Goal: Task Accomplishment & Management: Complete application form

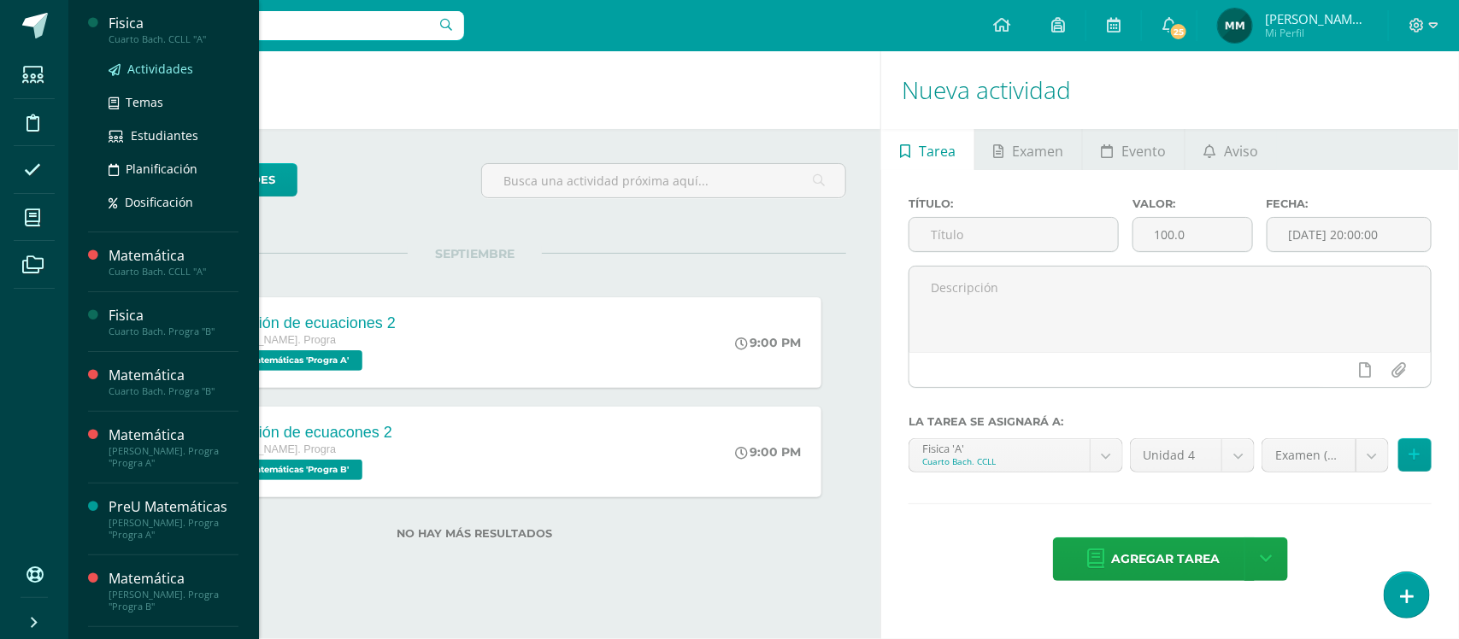
click at [147, 74] on span "Actividades" at bounding box center [160, 69] width 66 height 16
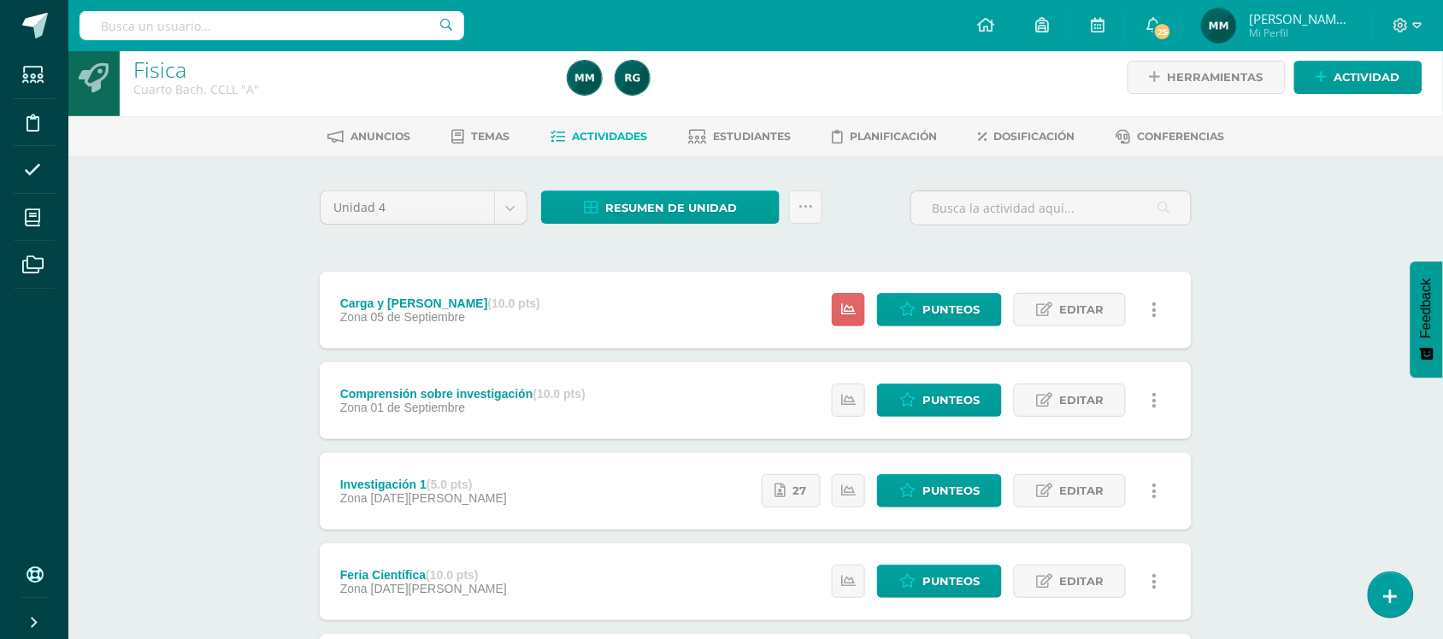
scroll to position [11, 0]
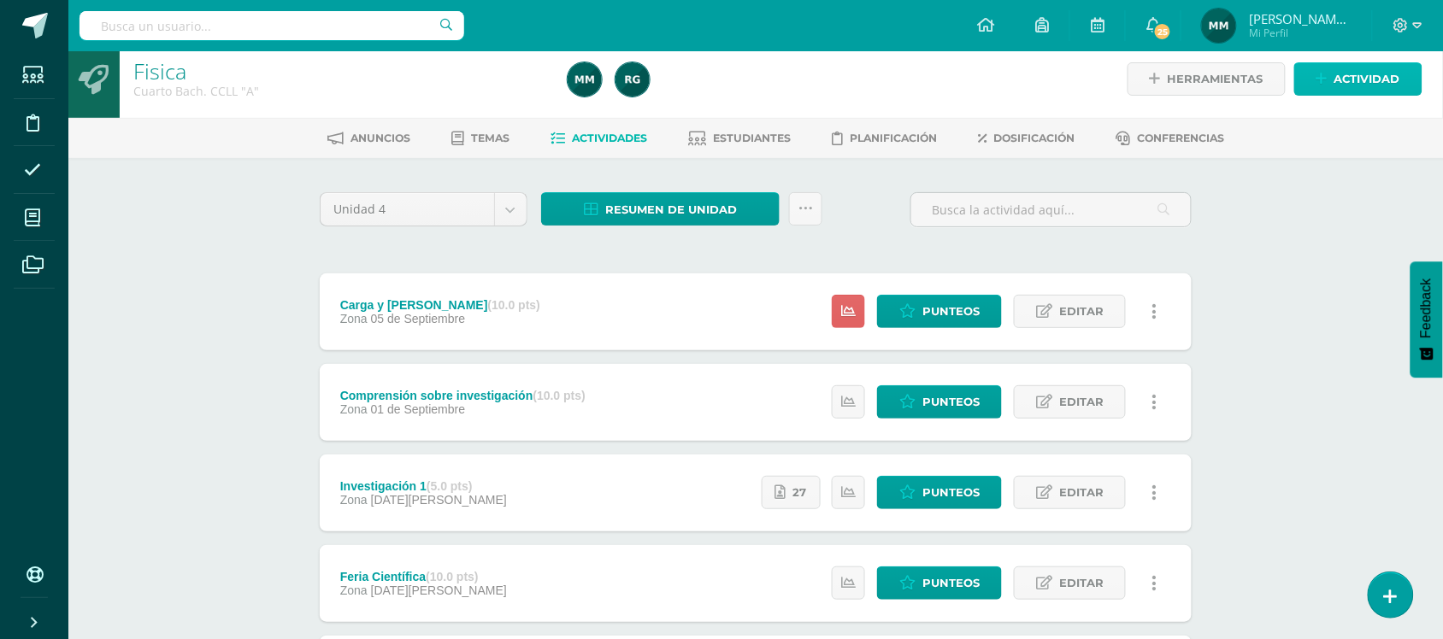
click at [1387, 73] on span "Actividad" at bounding box center [1368, 79] width 66 height 32
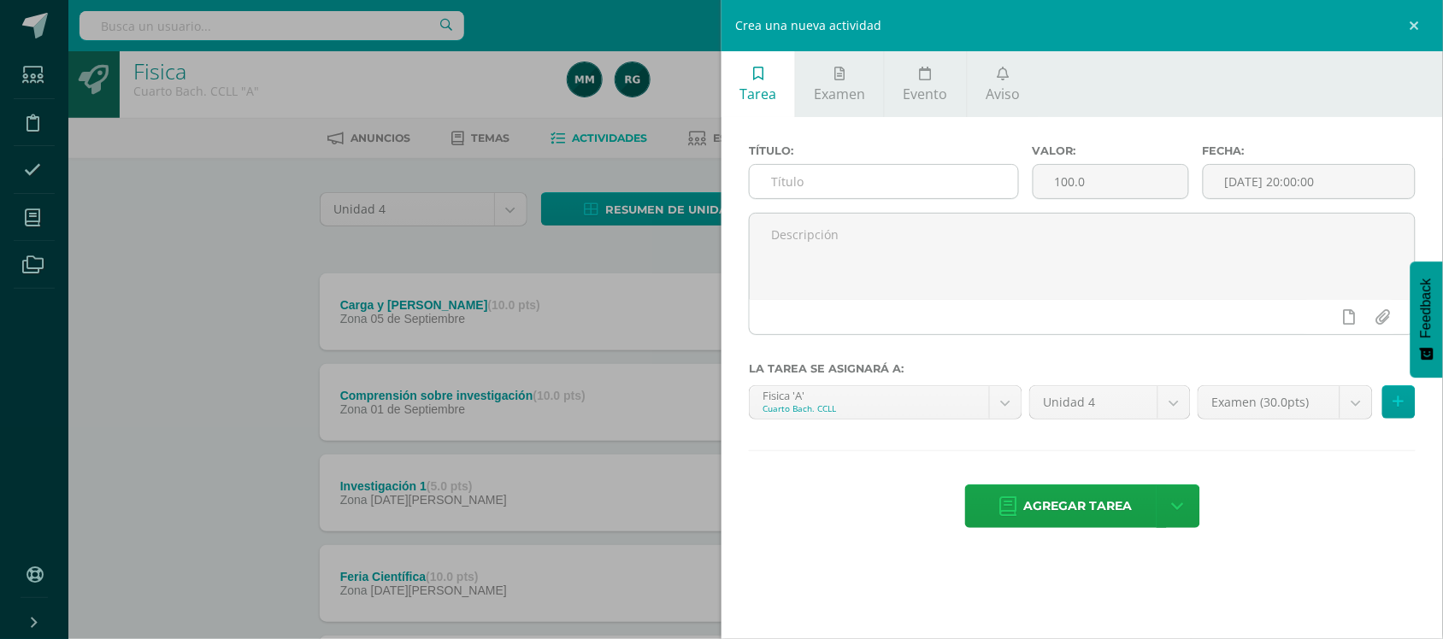
click at [846, 181] on input "text" at bounding box center [884, 181] width 268 height 33
type input "c"
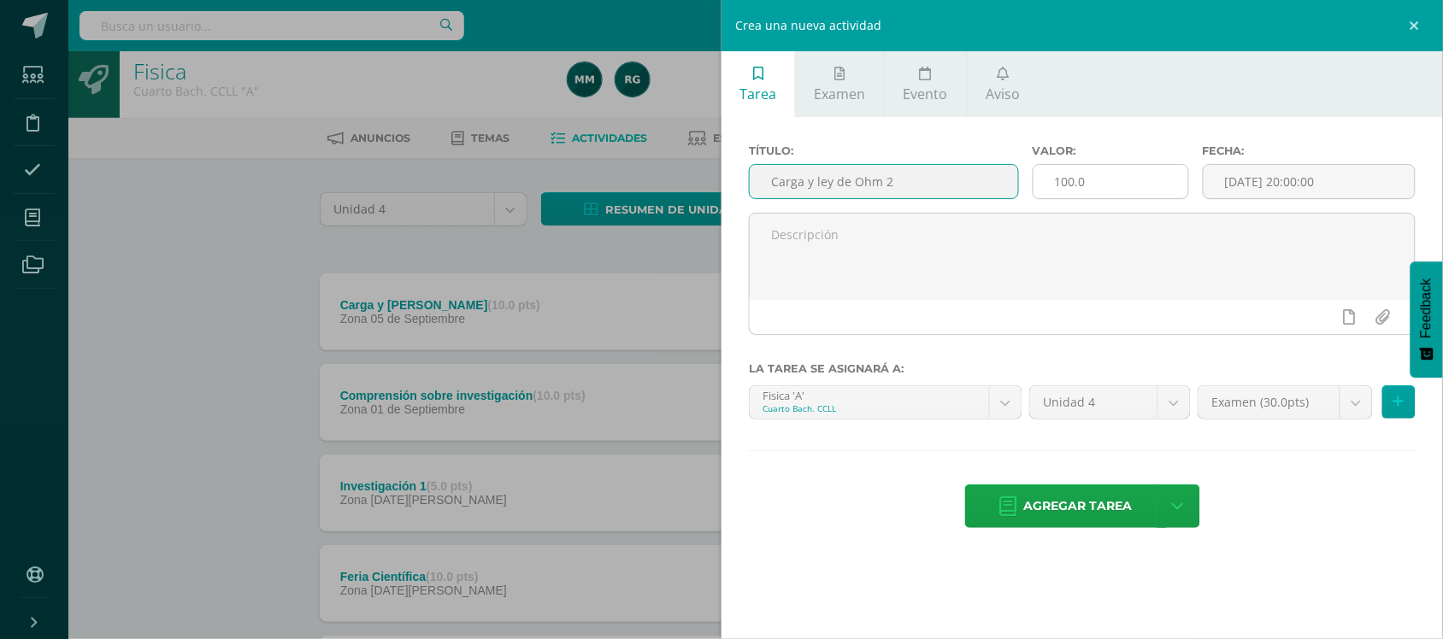
type input "Carga y ley de Ohm 2"
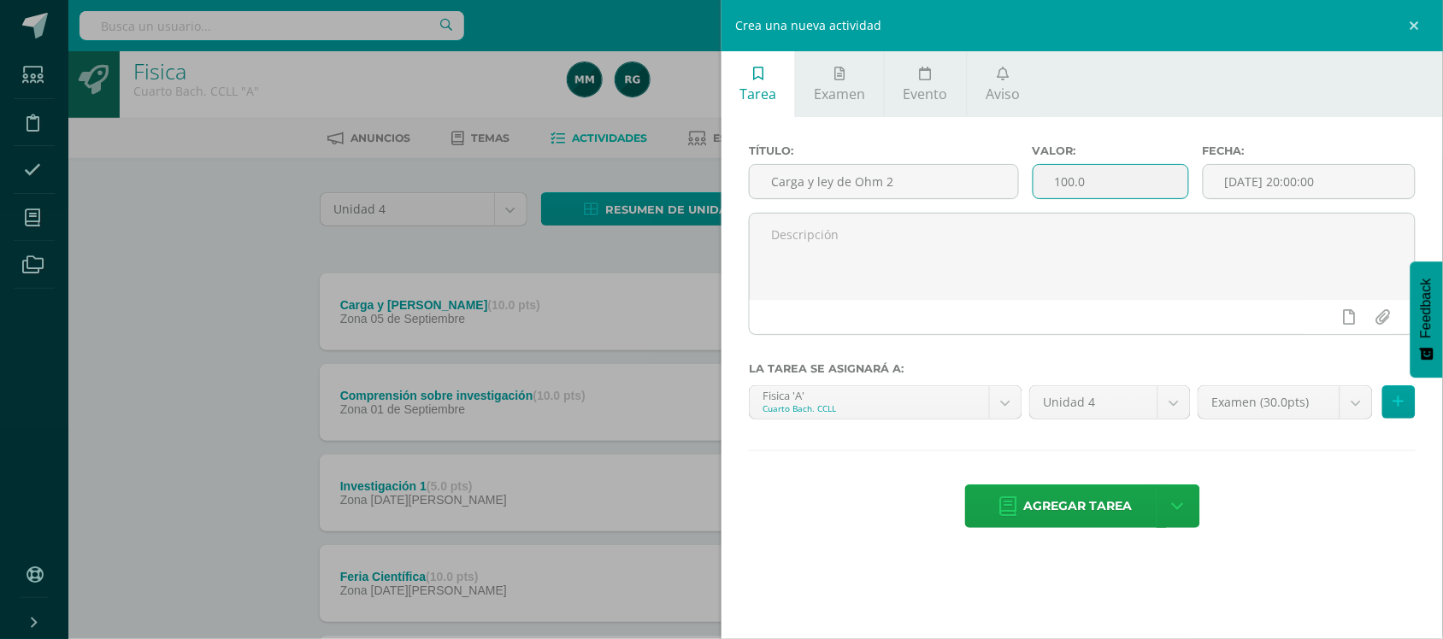
click at [1176, 188] on input "100.0" at bounding box center [1111, 181] width 155 height 33
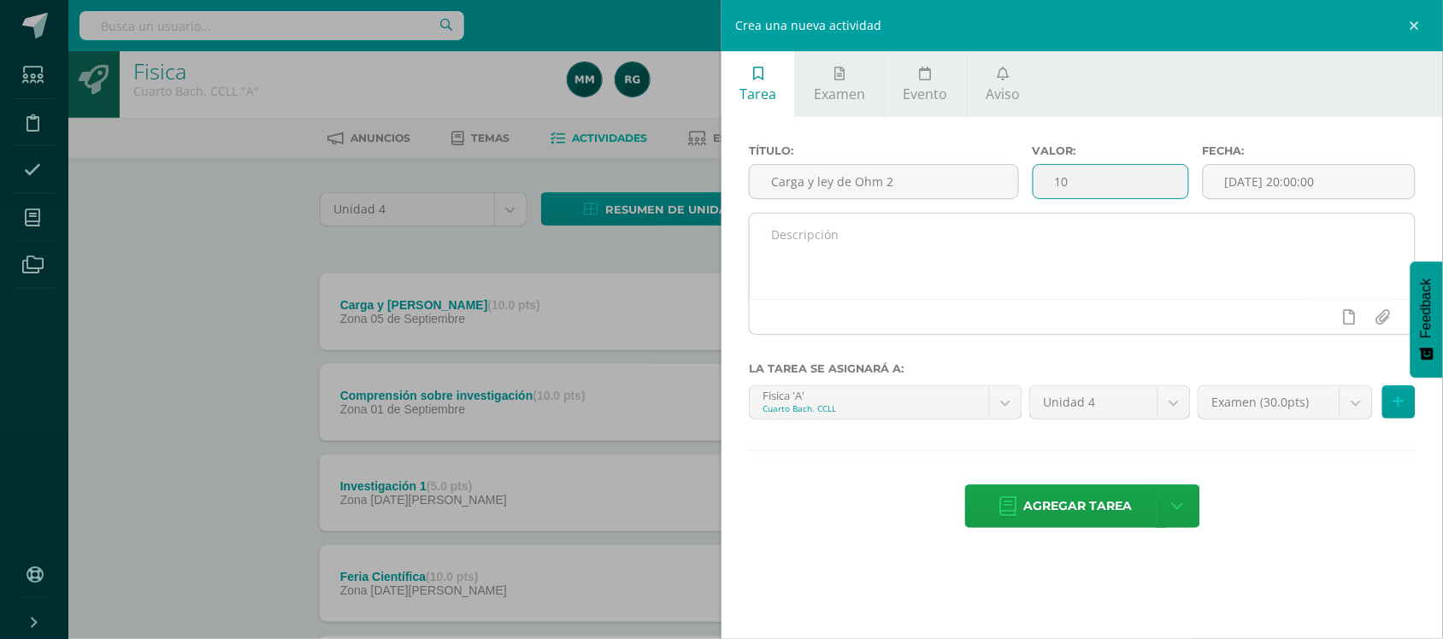
type input "10"
click at [1028, 262] on textarea at bounding box center [1082, 256] width 665 height 85
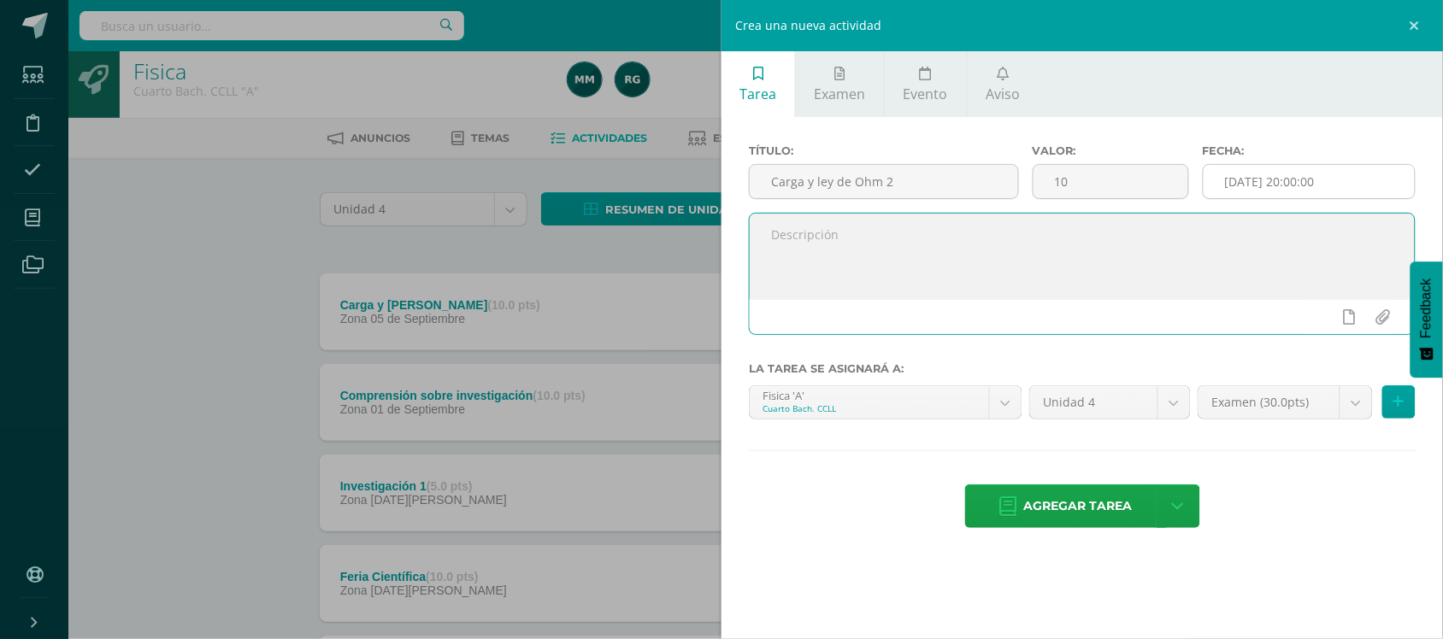
click at [1242, 194] on input "[DATE] 20:00:00" at bounding box center [1309, 181] width 211 height 33
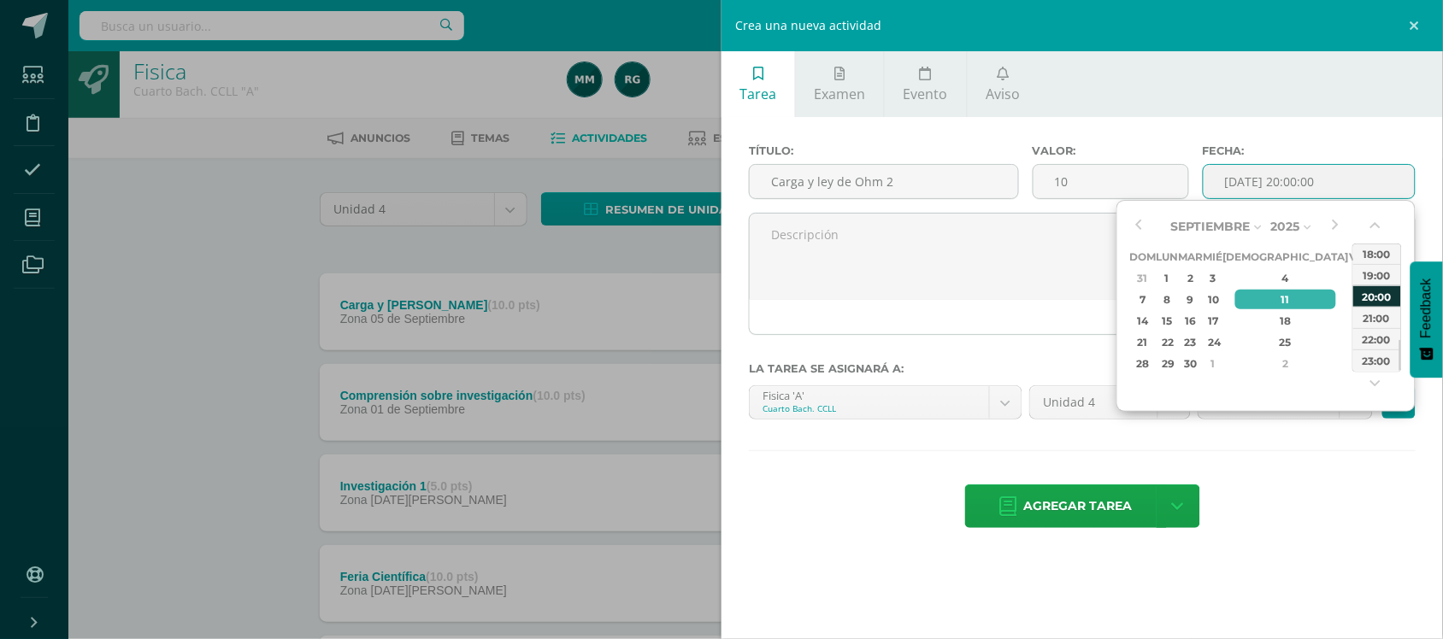
click at [1386, 293] on div "20:00" at bounding box center [1377, 296] width 48 height 21
type input "2025-09-11 20:00"
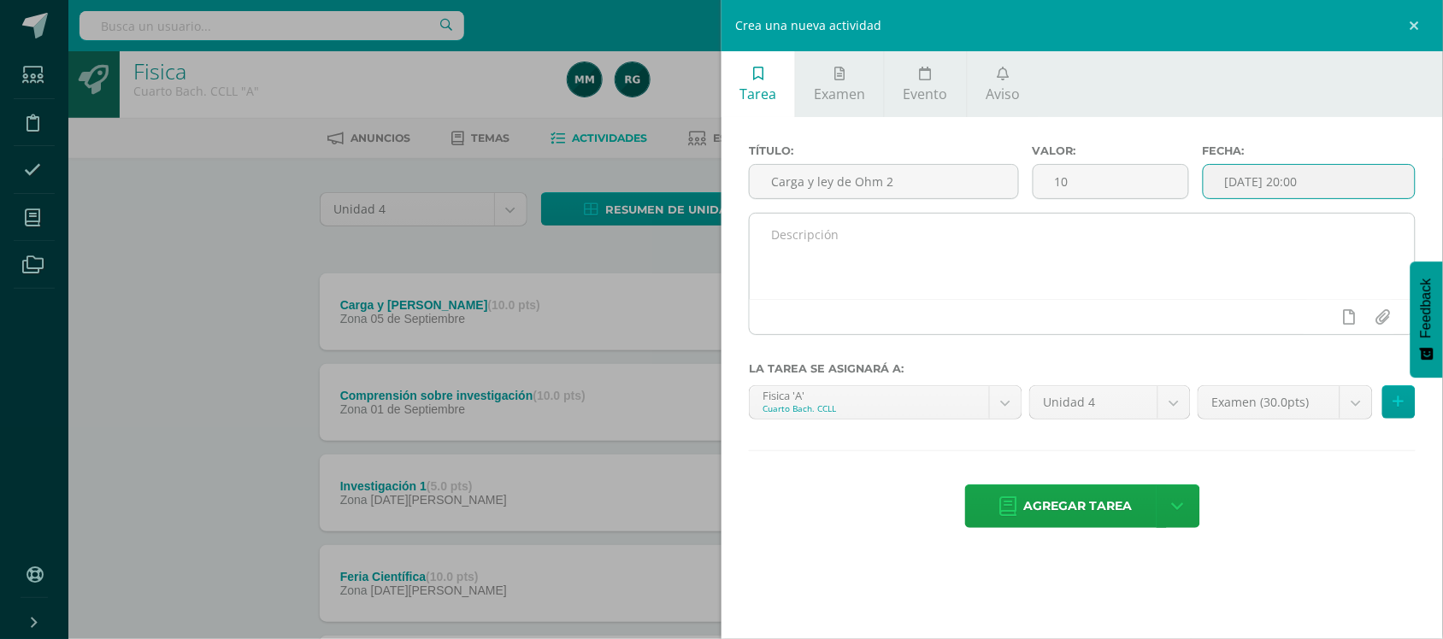
click at [1131, 236] on textarea at bounding box center [1082, 256] width 665 height 85
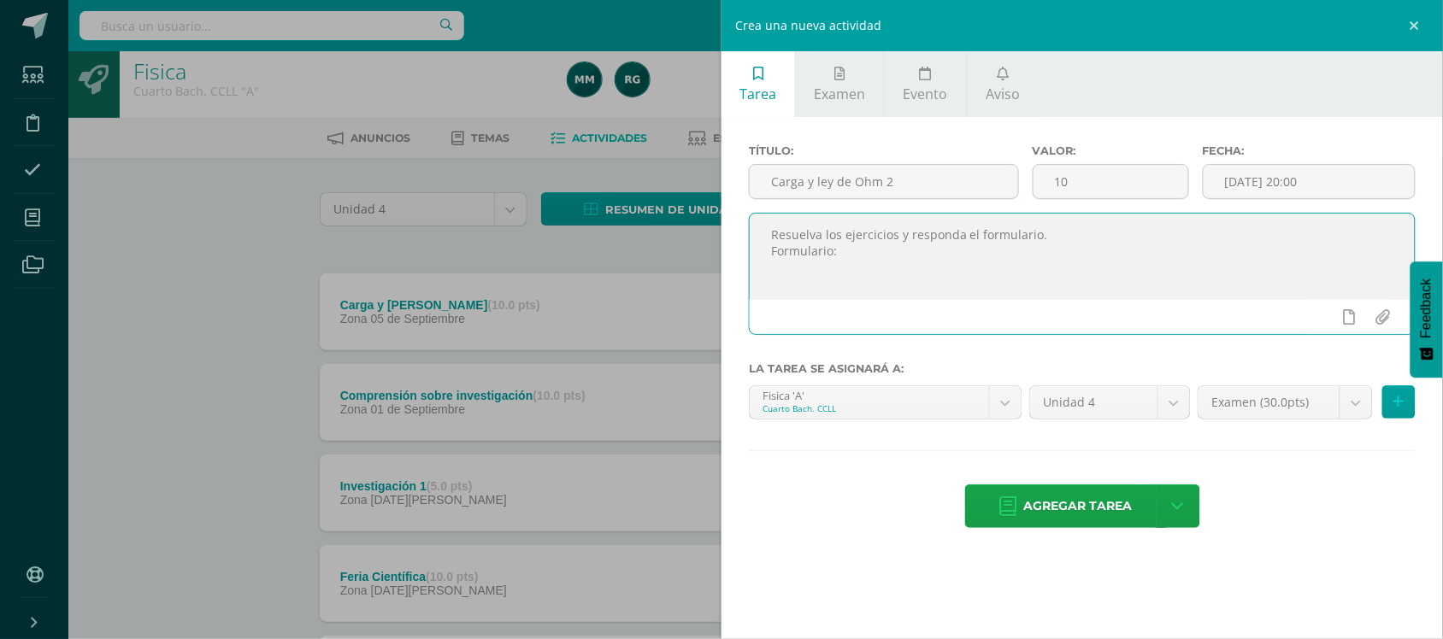
paste textarea "https://forms.gle/p6FN4mrV113H8UK1A"
type textarea "Resuelva los ejercicios y responda el formulario. Formulario: https://forms.gle…"
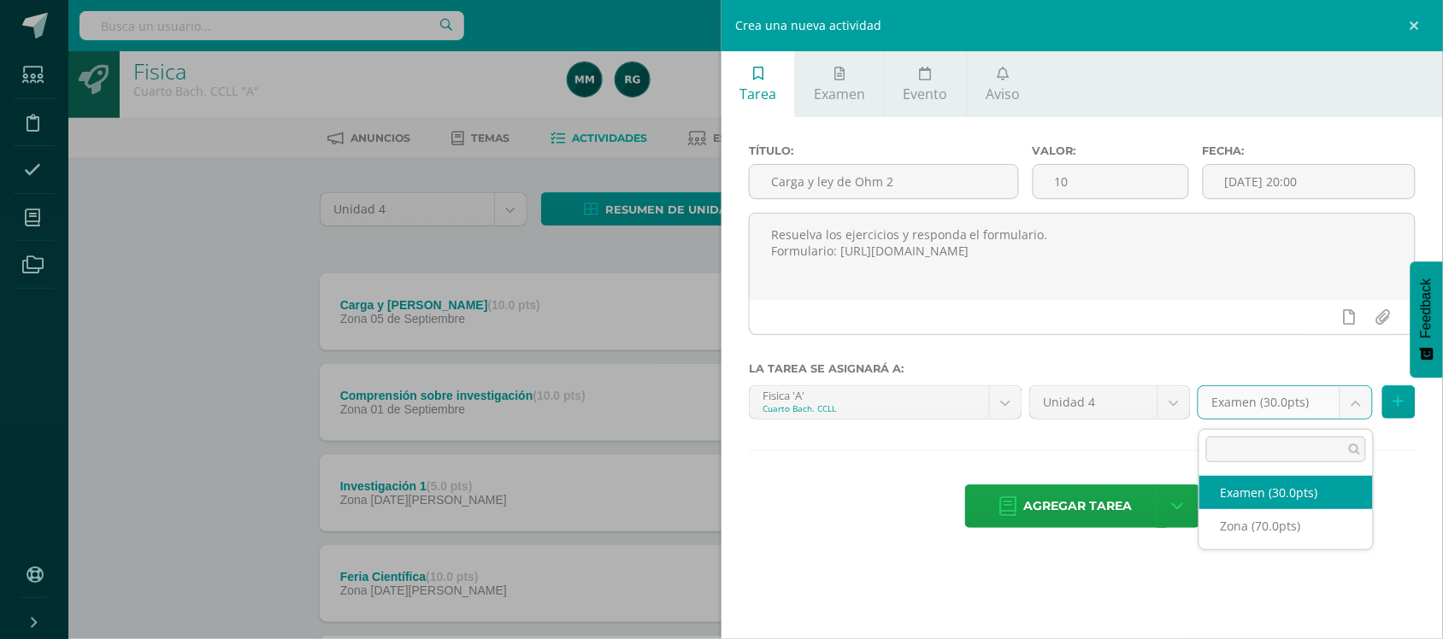
click at [1352, 411] on body "Estudiantes Disciplina Asistencia Mis cursos Archivos Soporte Centro de ayuda Ú…" at bounding box center [721, 408] width 1443 height 838
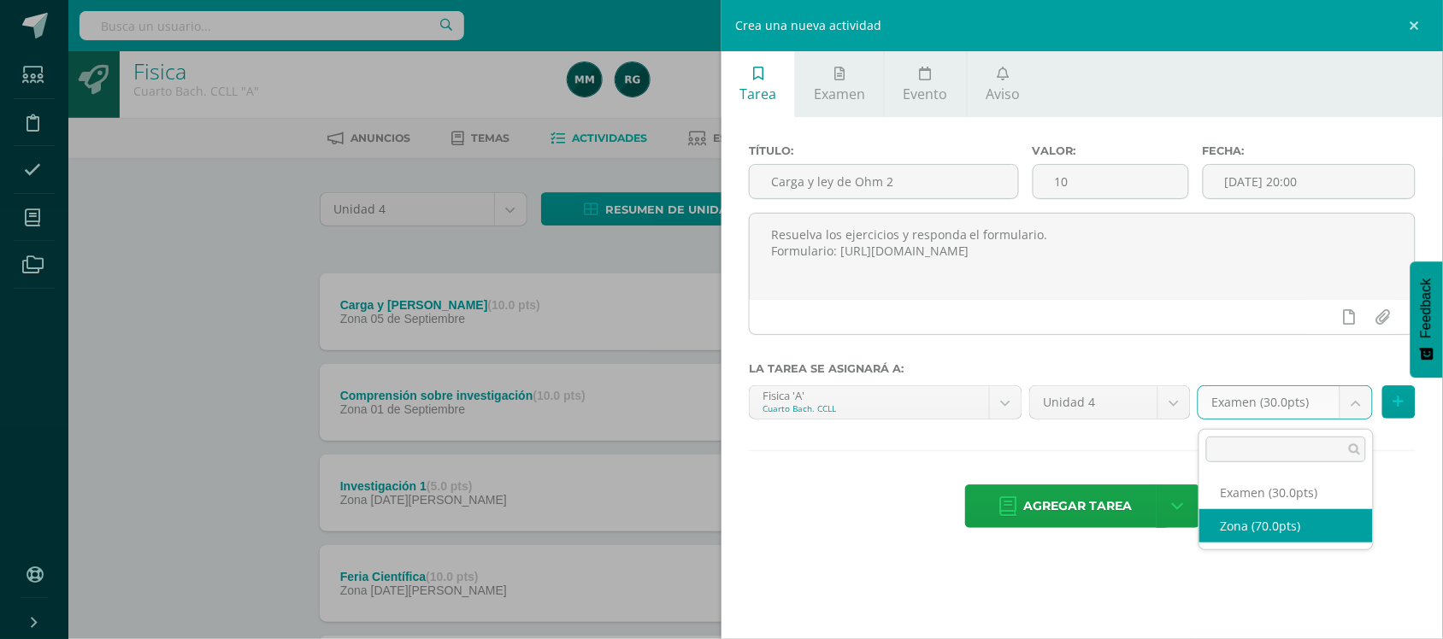
select select "106584"
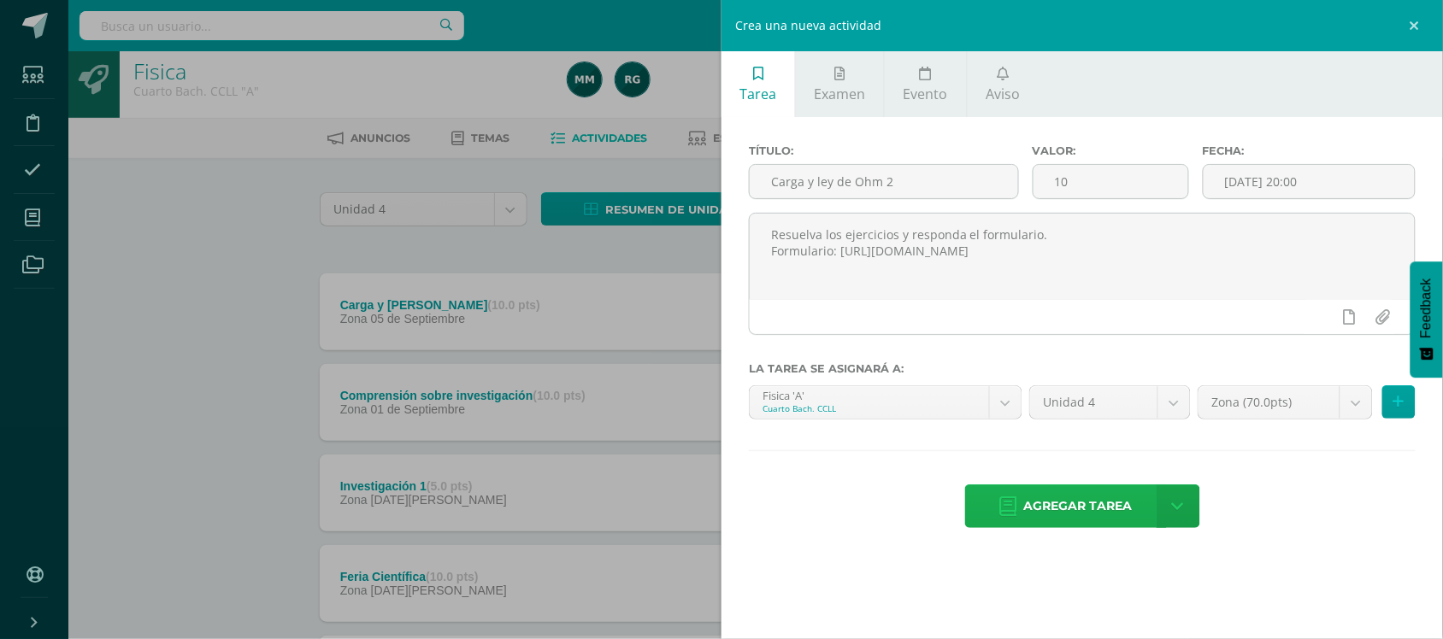
click at [1069, 522] on span "Agregar tarea" at bounding box center [1078, 507] width 109 height 42
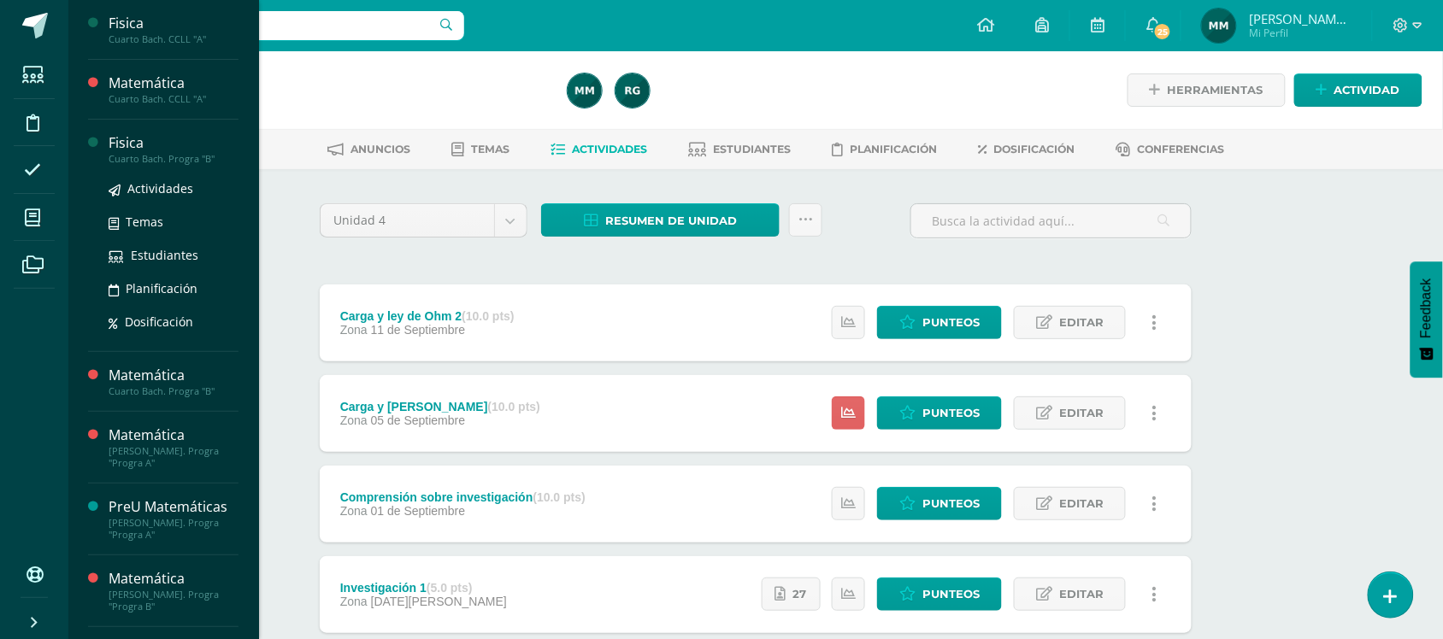
click at [148, 160] on div "Cuarto Bach. Progra "B"" at bounding box center [174, 159] width 130 height 12
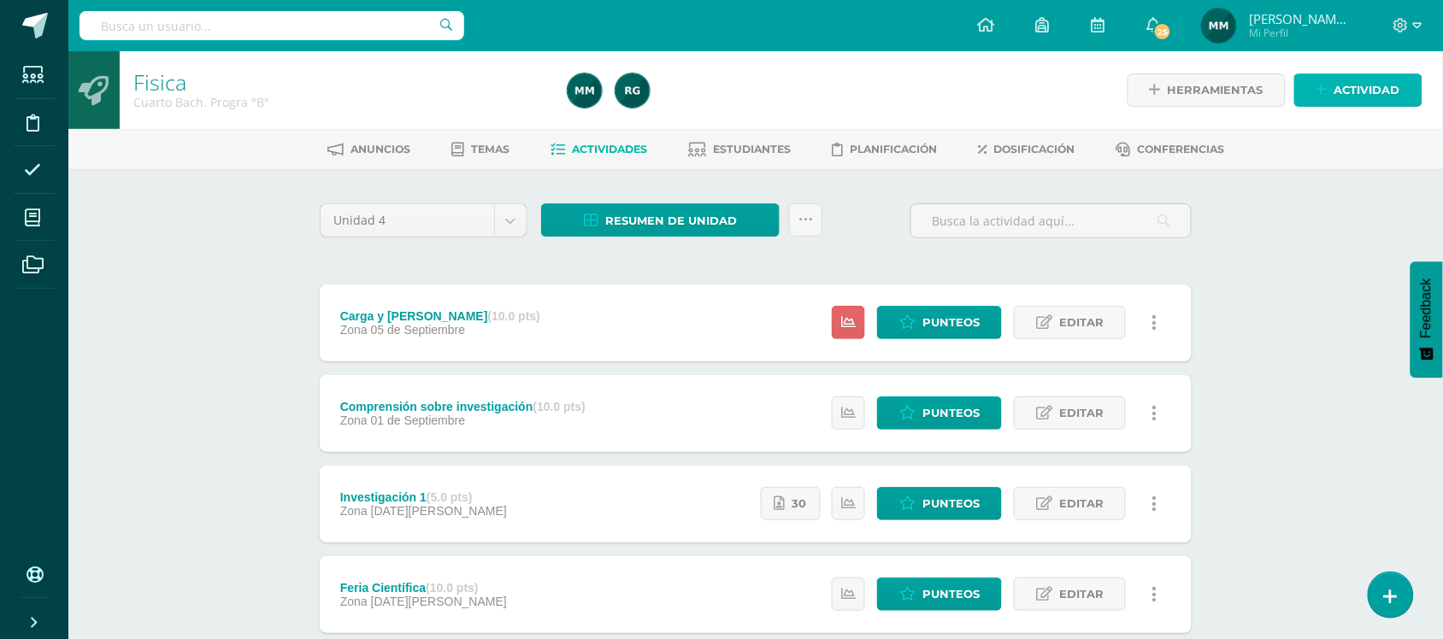
click at [1338, 101] on span "Actividad" at bounding box center [1368, 90] width 66 height 32
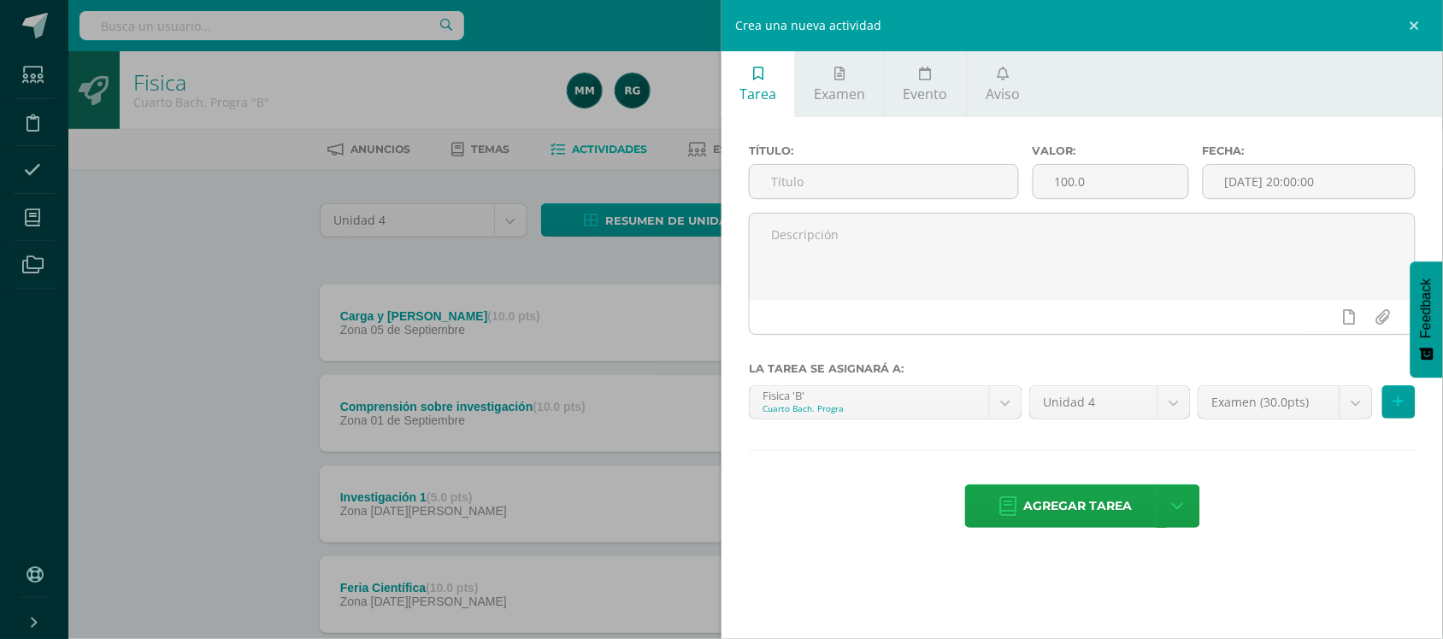
click at [900, 203] on div "Título:" at bounding box center [884, 178] width 284 height 68
click at [906, 189] on input "text" at bounding box center [884, 181] width 268 height 33
type input "Carga y Ley de Ohm 2"
click at [1144, 182] on input "100.0" at bounding box center [1111, 181] width 155 height 33
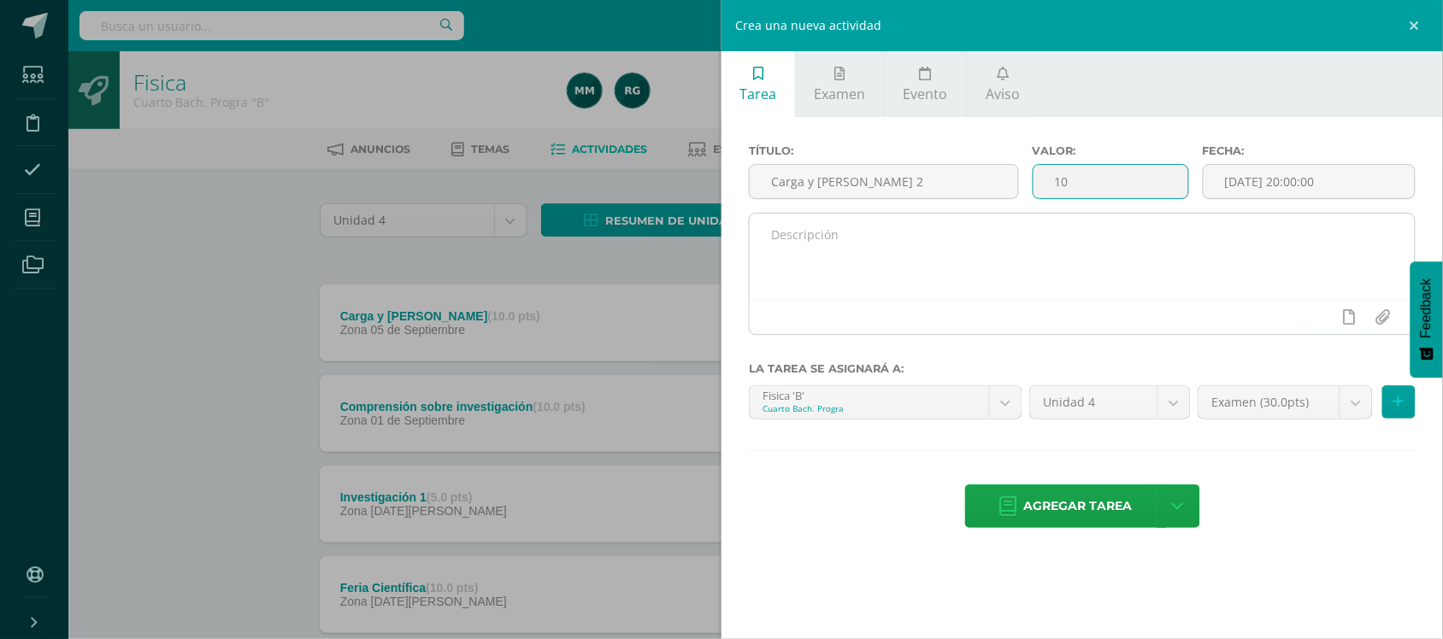
type input "10"
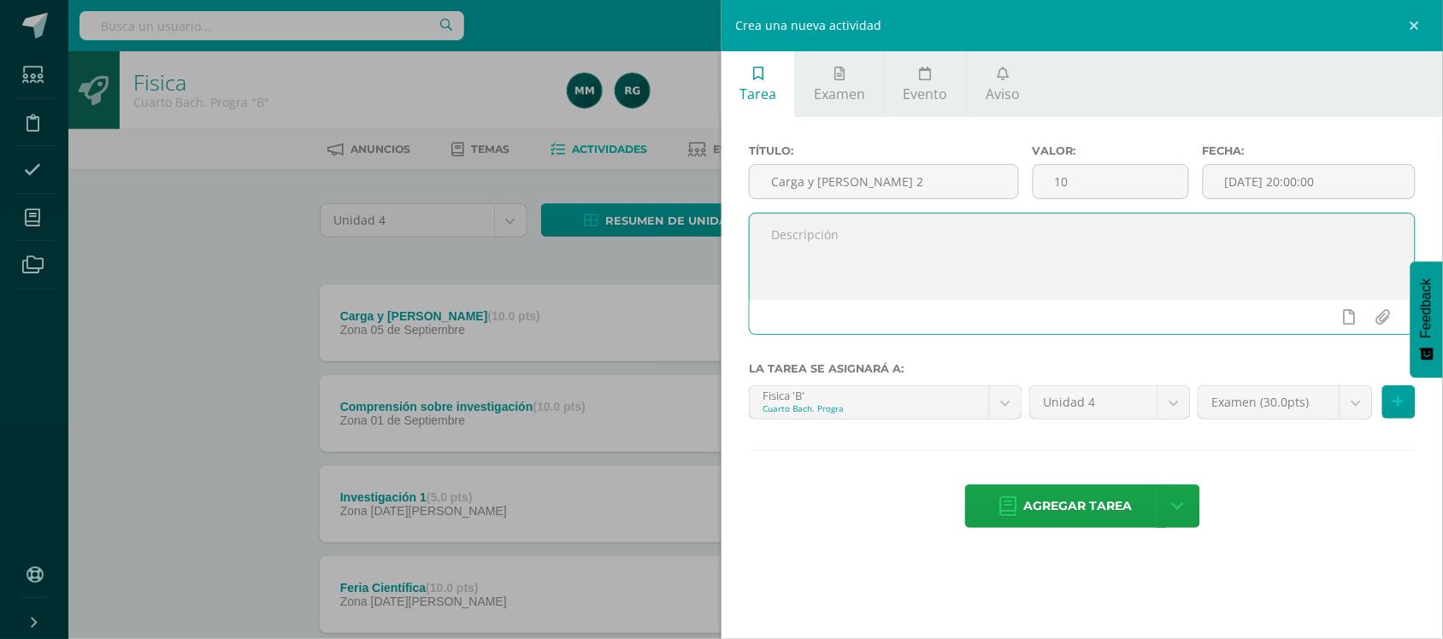
click at [1099, 220] on textarea at bounding box center [1082, 256] width 665 height 85
paste textarea "https://forms.gle/LRFPx6ZTNCvaPxup7"
type textarea "Resuelva los problemas y responda el formulaio. Formulario: https://forms.gle/L…"
click at [1364, 189] on input "[DATE] 20:00:00" at bounding box center [1309, 181] width 211 height 33
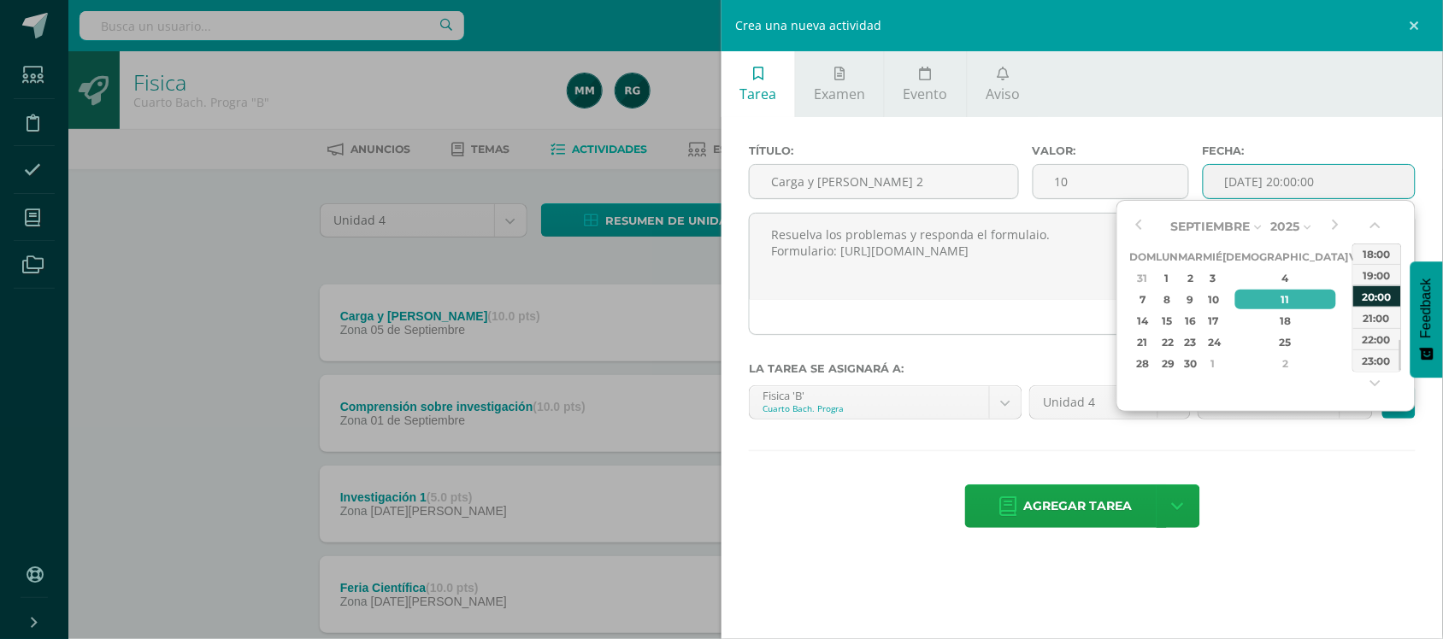
click at [1364, 301] on div "20:00" at bounding box center [1377, 296] width 48 height 21
type input "2025-09-11 20:00"
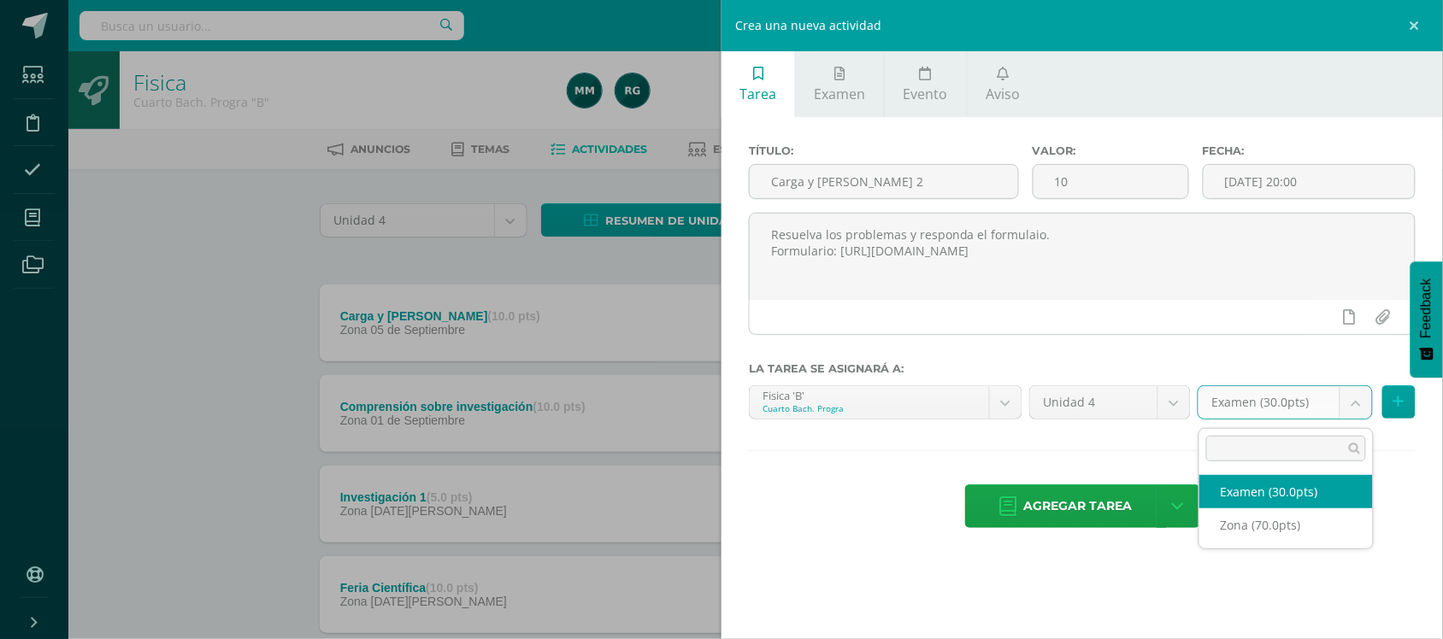
click at [1362, 407] on body "Estudiantes Disciplina Asistencia Mis cursos Archivos Soporte Centro de ayuda Ú…" at bounding box center [721, 419] width 1443 height 838
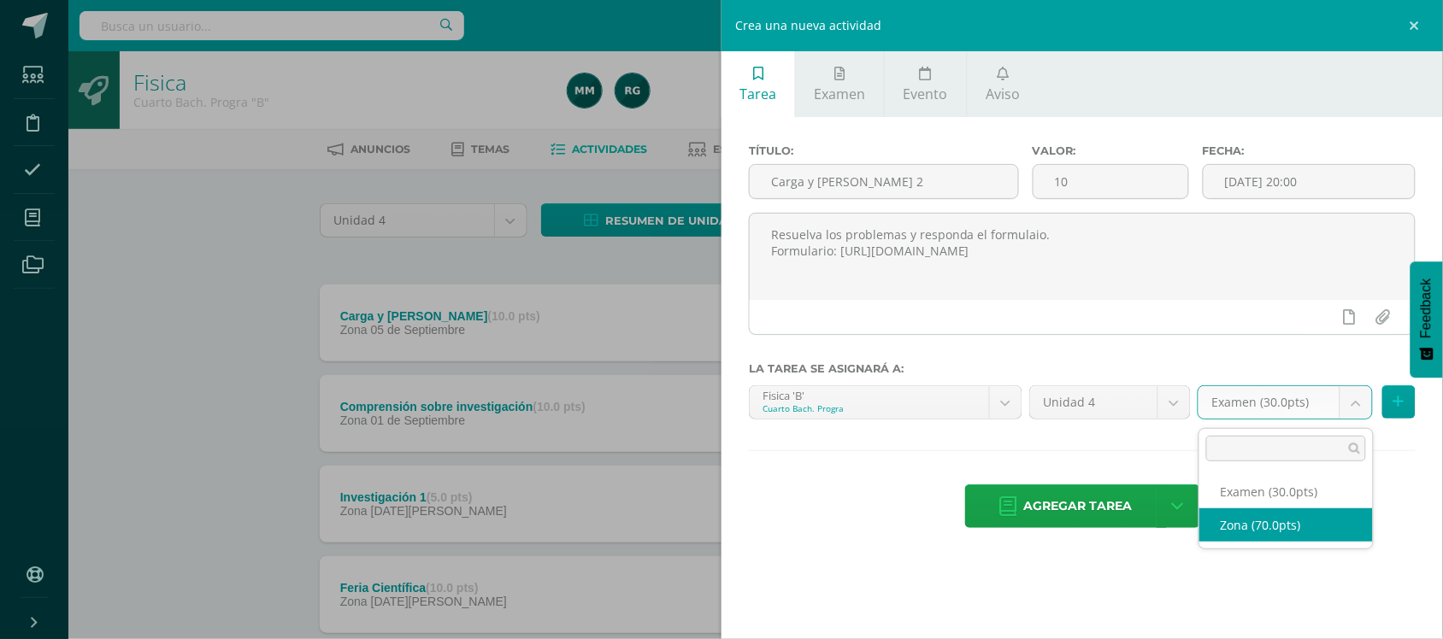
select select "106588"
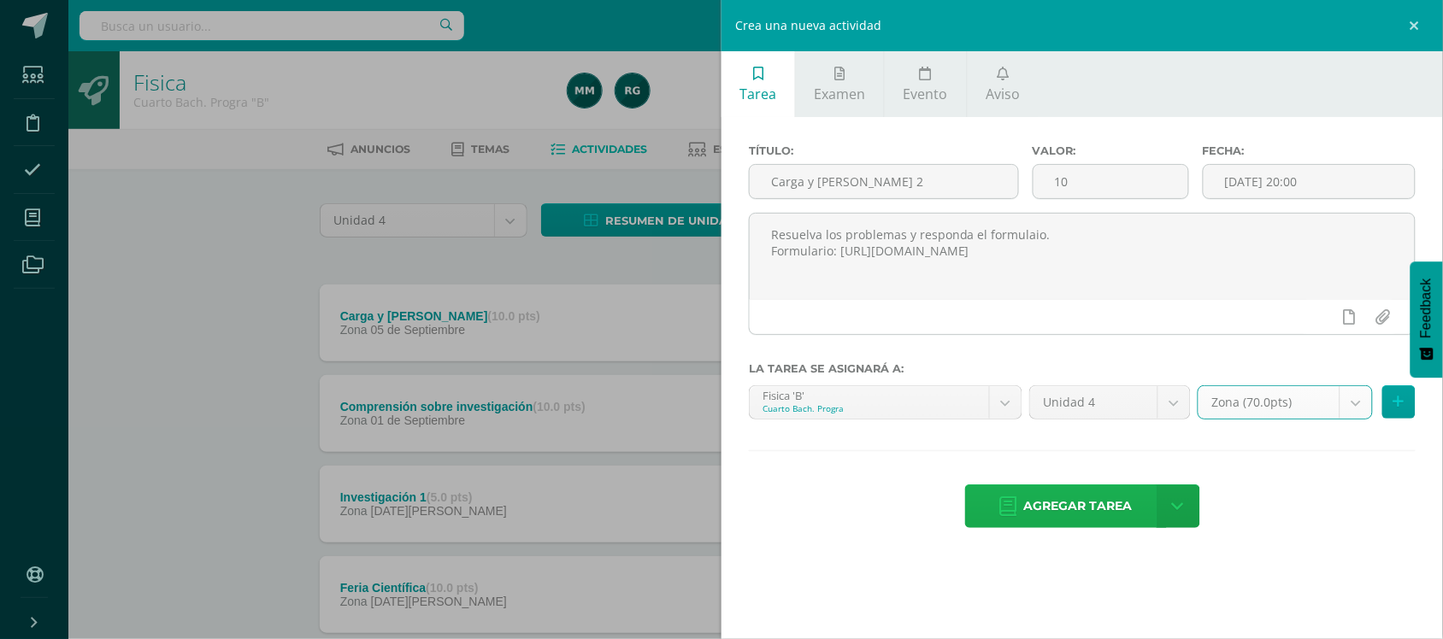
click at [1093, 527] on span "Agregar tarea" at bounding box center [1078, 507] width 109 height 42
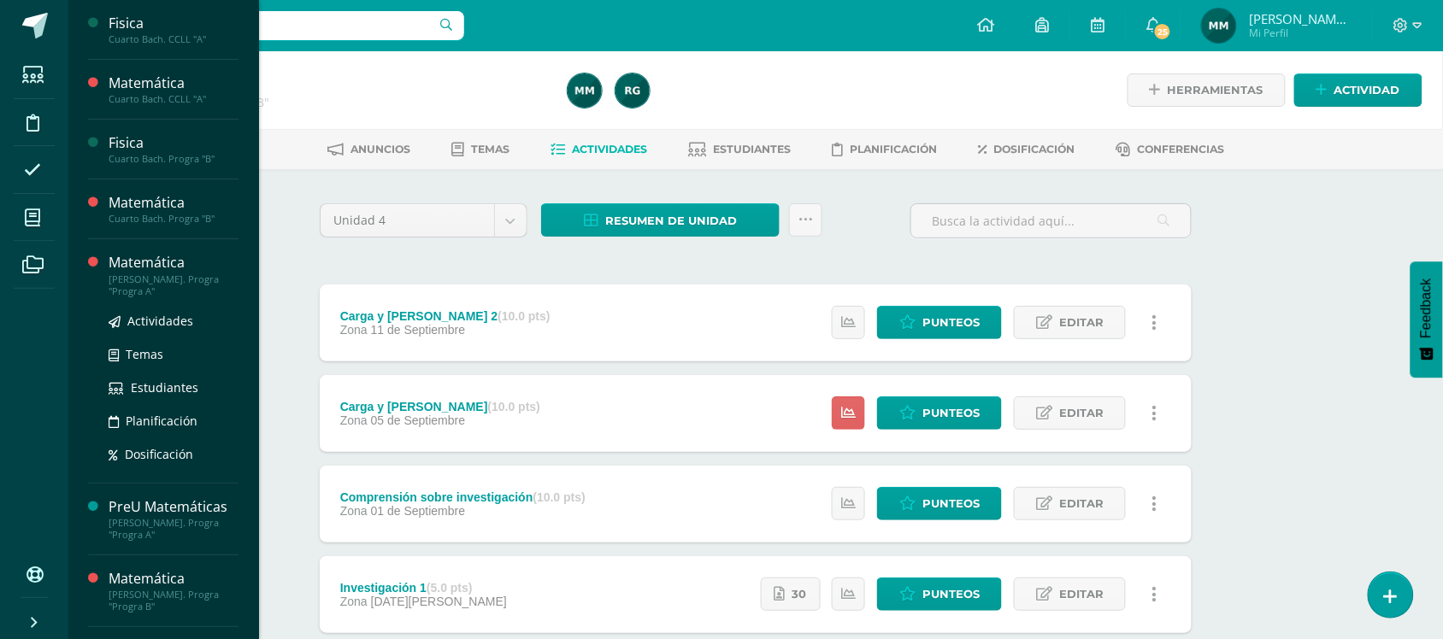
click at [163, 280] on div "[PERSON_NAME]. Progra "Progra A"" at bounding box center [174, 286] width 130 height 24
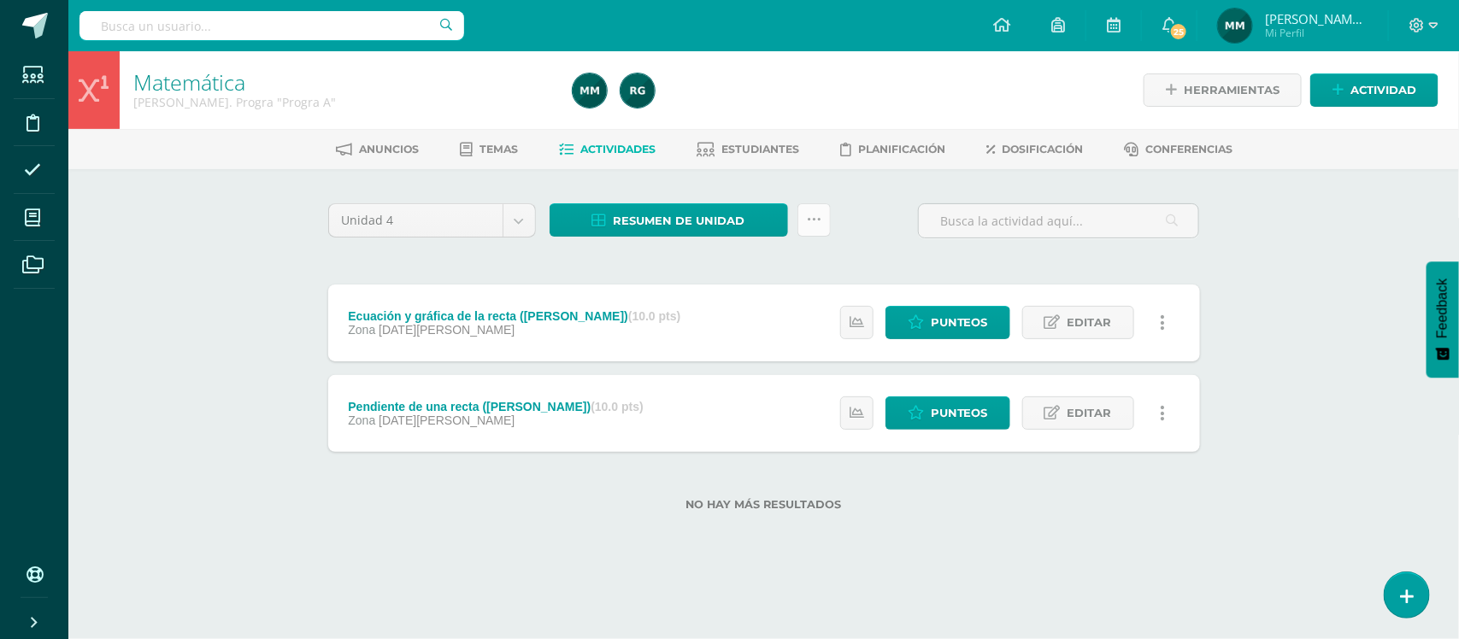
click at [826, 233] on link at bounding box center [814, 219] width 33 height 33
click at [886, 224] on div "Unidad 4 Unidad 1 Unidad 2 Unidad 3 Unidad 4 Resumen de unidad Descargar como H…" at bounding box center [764, 227] width 886 height 49
click at [1357, 84] on span "Actividad" at bounding box center [1384, 90] width 66 height 32
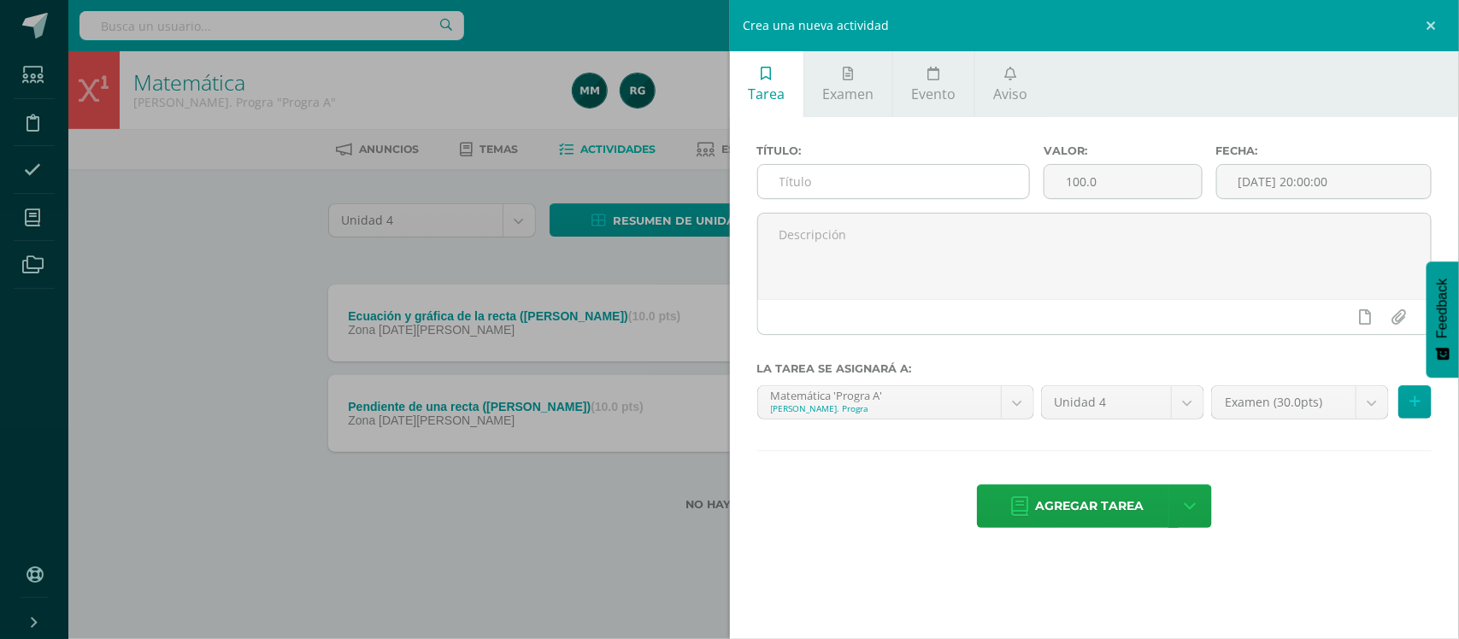
click at [985, 186] on input "text" at bounding box center [894, 181] width 272 height 33
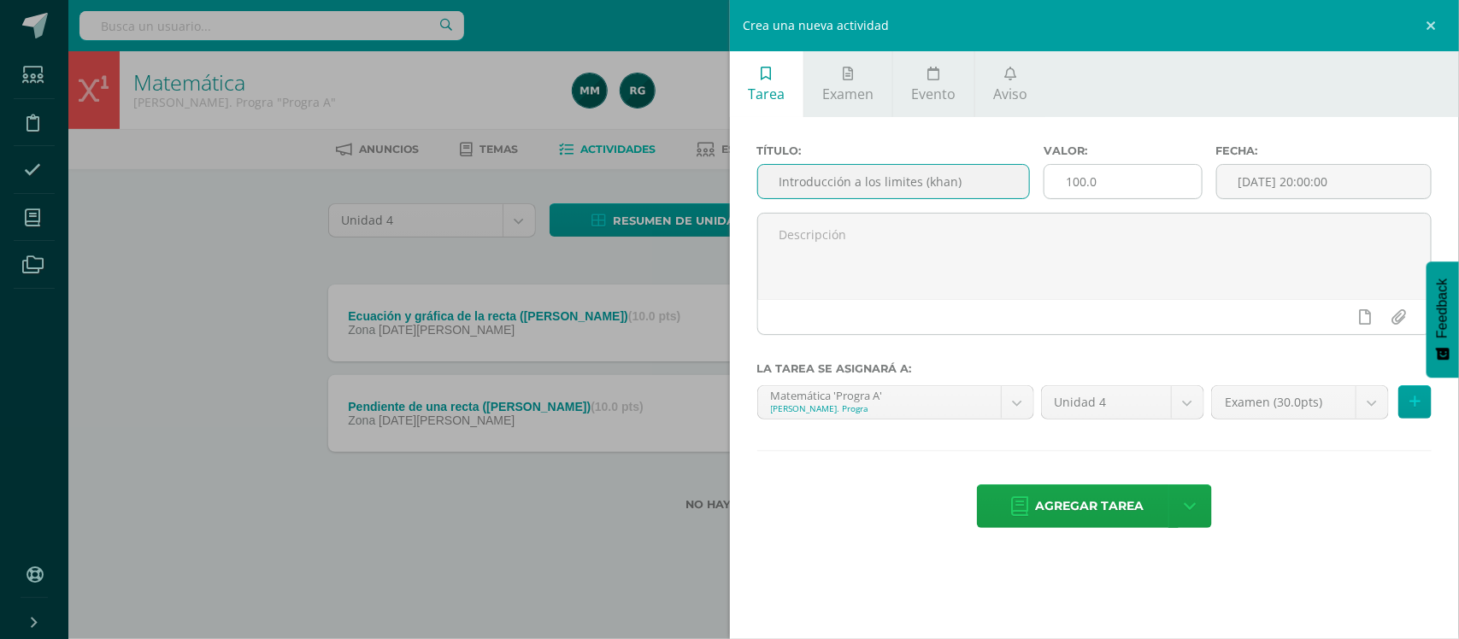
drag, startPoint x: 985, startPoint y: 186, endPoint x: 1137, endPoint y: 198, distance: 152.6
click at [1137, 198] on div "Título: Introducción a los limites (khan) Valor: 100.0 Fecha: 2025-09-11 20:00:…" at bounding box center [1095, 178] width 689 height 68
type input "Introducción a los limites (khan)"
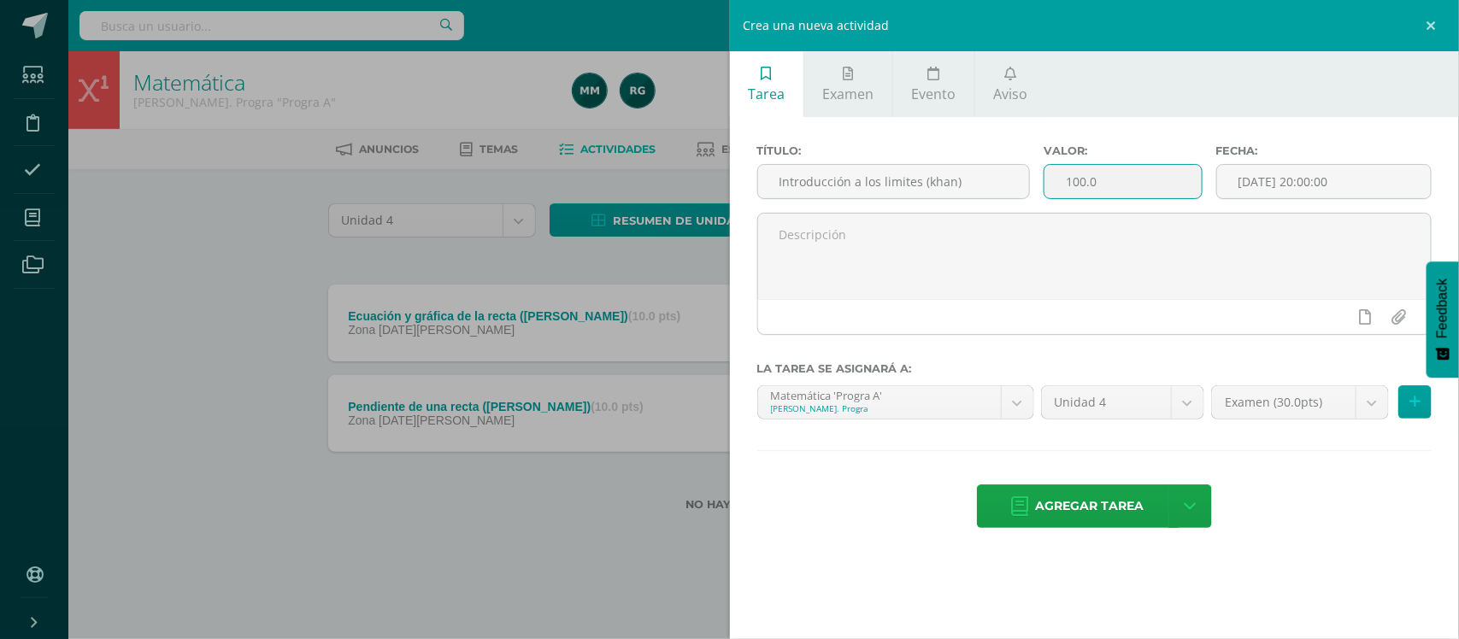
click at [1137, 197] on input "100.0" at bounding box center [1123, 181] width 156 height 33
type input "15"
click at [1352, 181] on input "[DATE] 20:00:00" at bounding box center [1324, 181] width 214 height 33
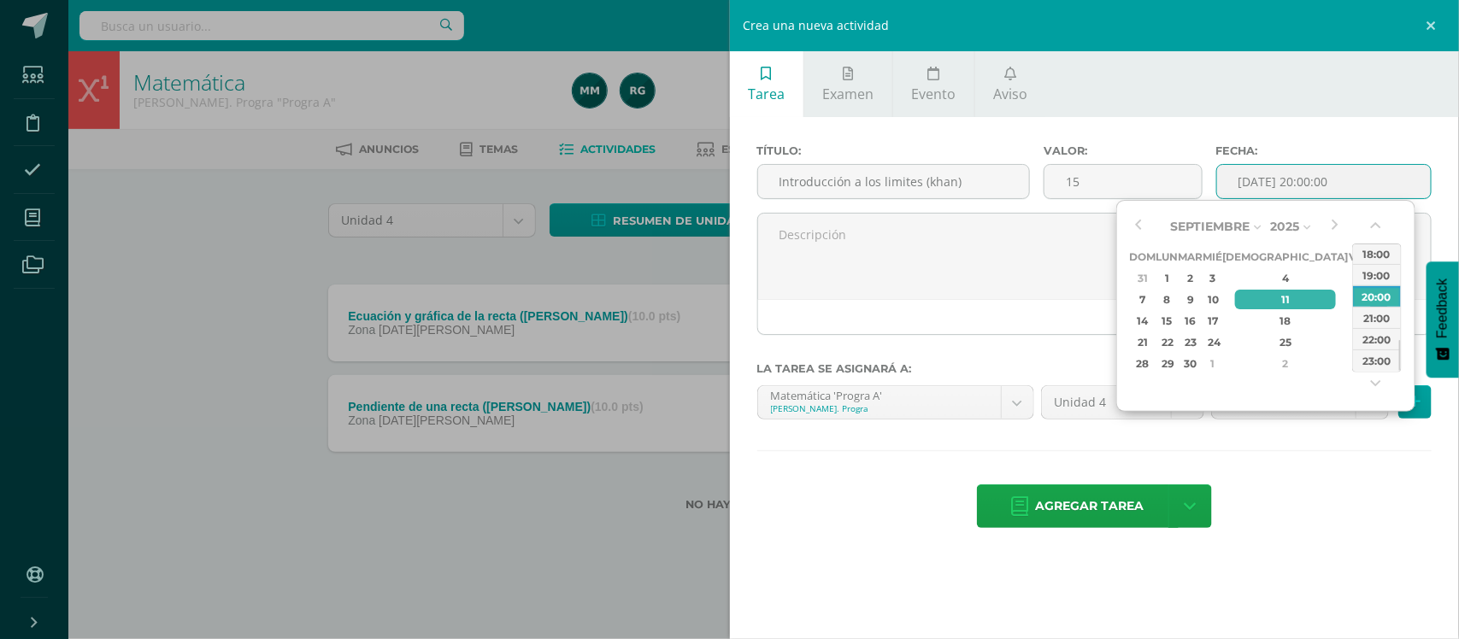
click at [1370, 298] on div "13" at bounding box center [1379, 300] width 18 height 20
type input "2025-09-13 20:00"
click at [1366, 297] on div "20:00" at bounding box center [1377, 296] width 48 height 21
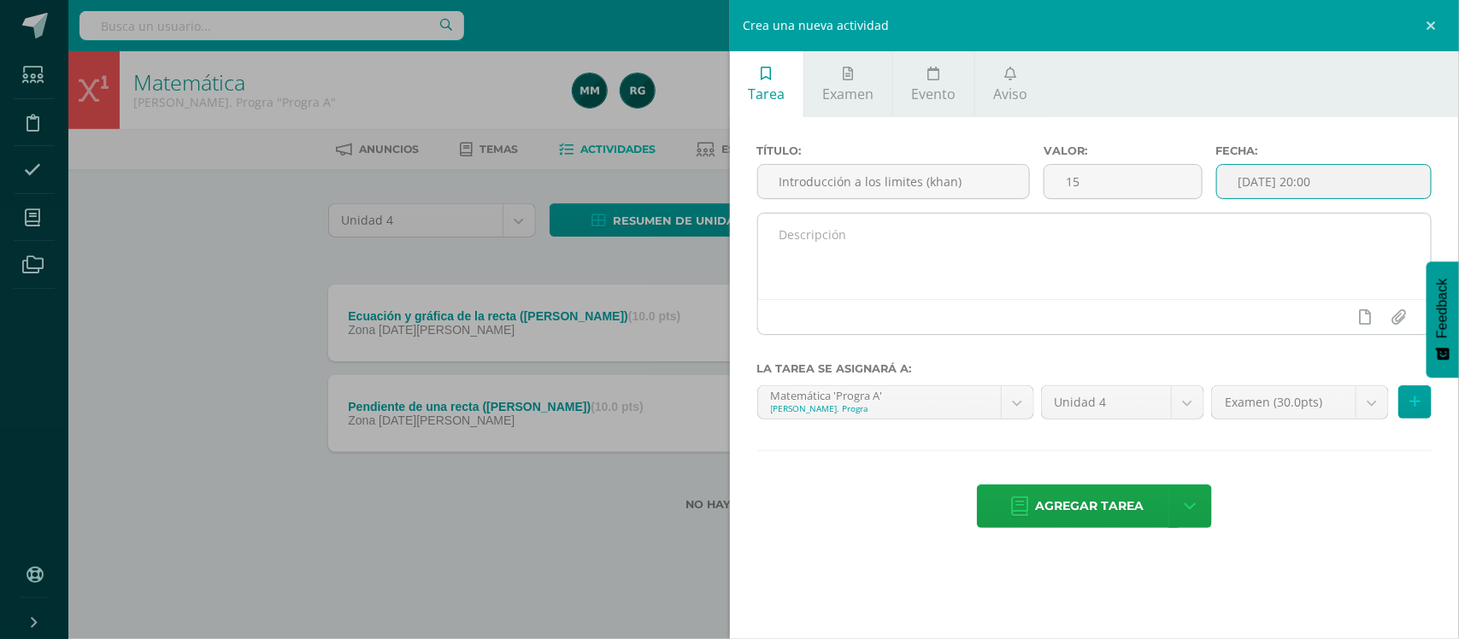
click at [1118, 274] on textarea at bounding box center [1095, 256] width 674 height 85
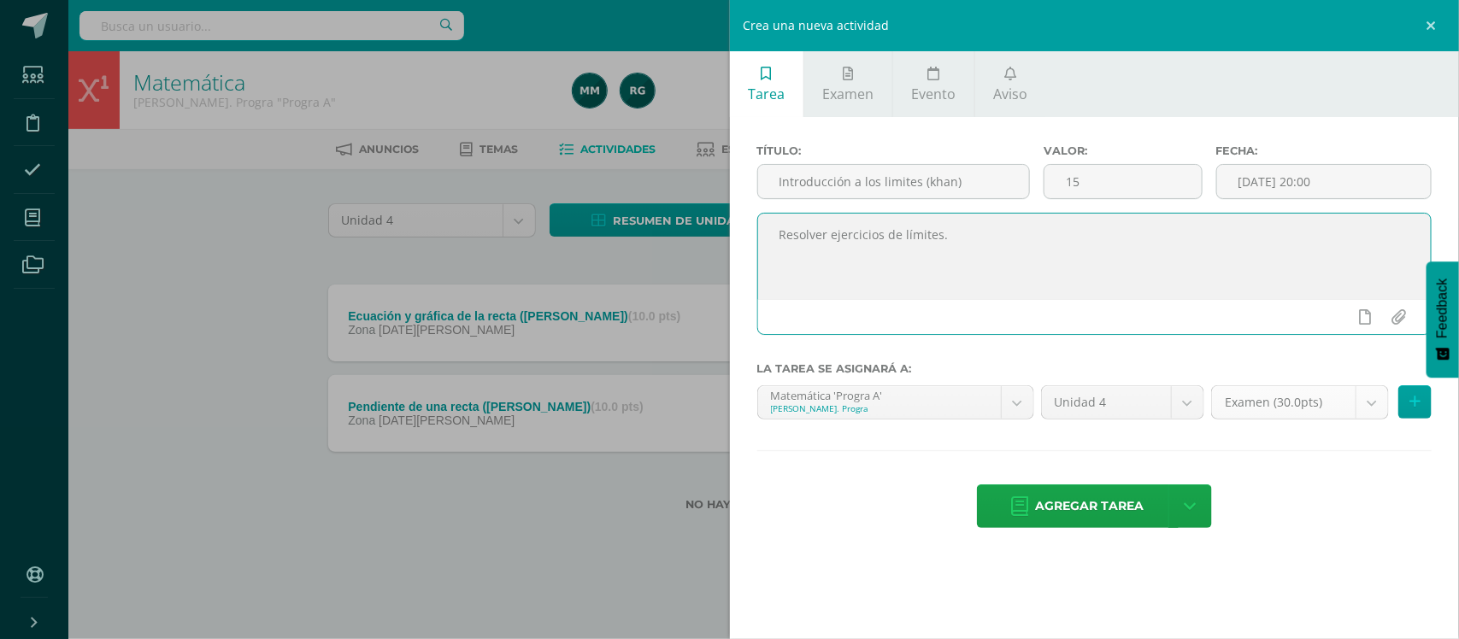
type textarea "Resolver ejercicios de límites."
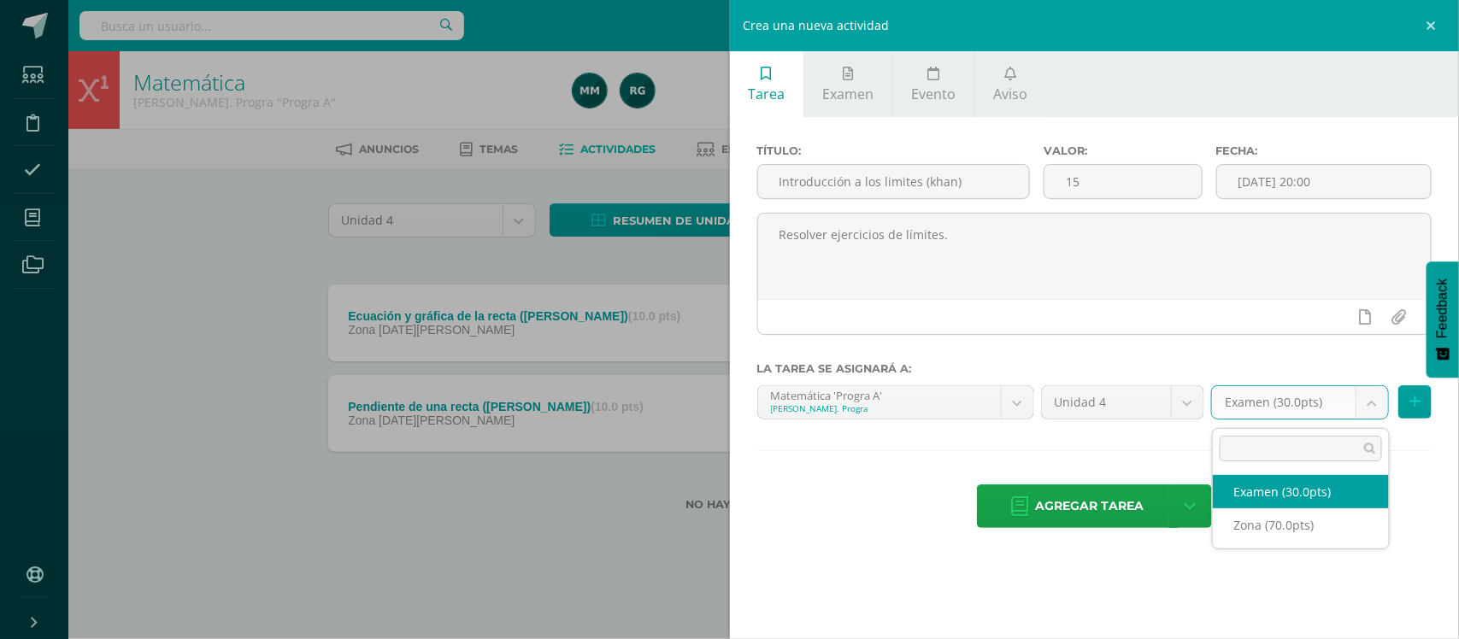
click at [1373, 417] on body "Estudiantes Disciplina Asistencia Mis cursos Archivos Soporte Centro de ayuda Ú…" at bounding box center [729, 283] width 1459 height 566
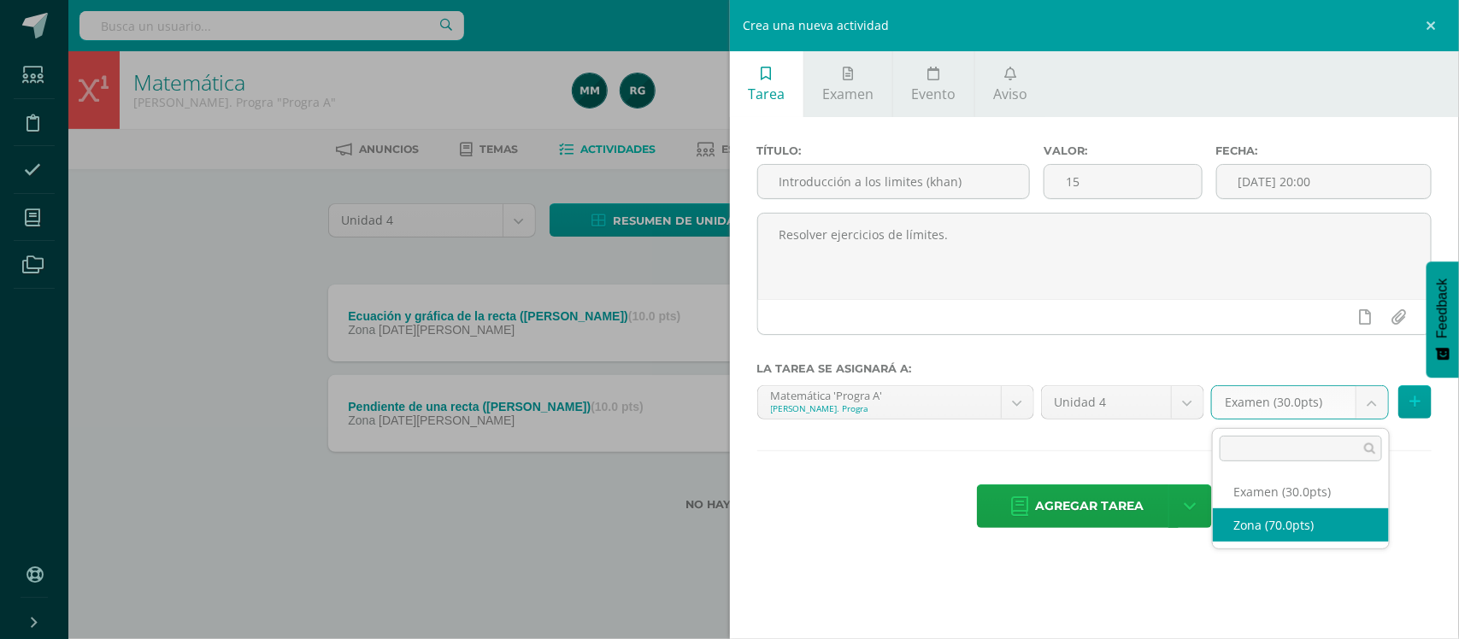
select select "106592"
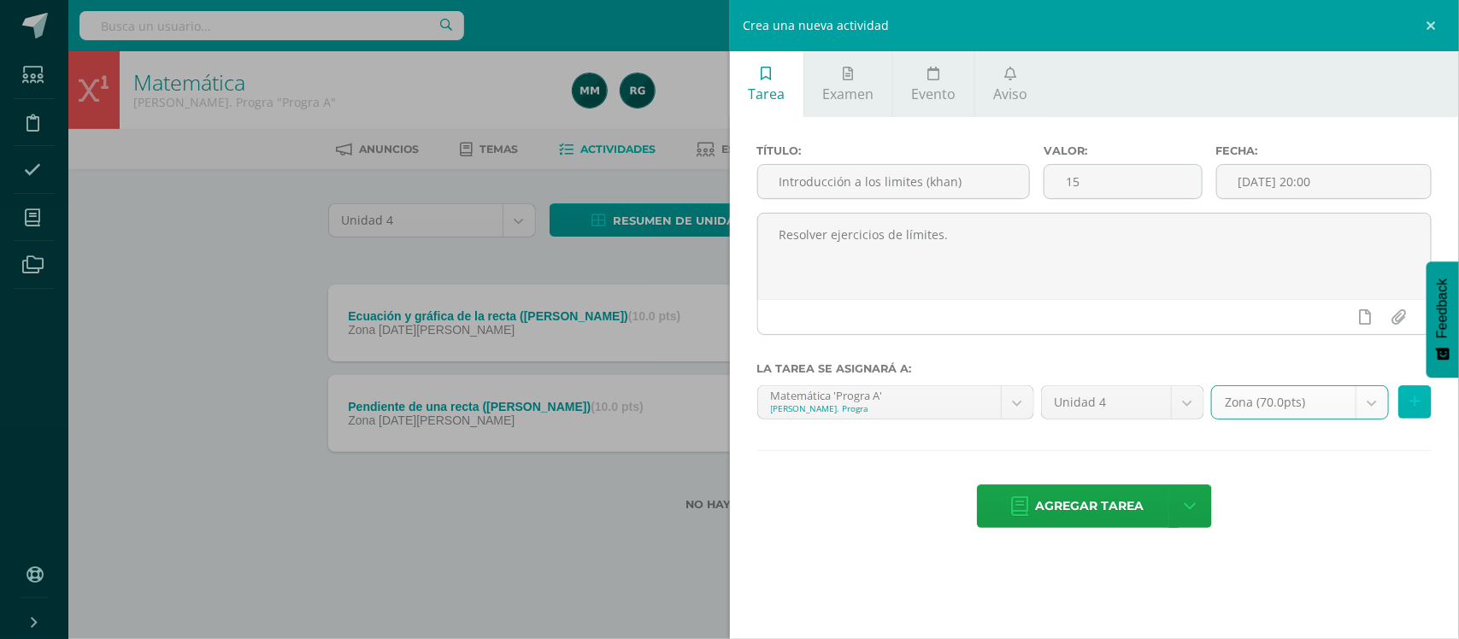
click at [1412, 410] on icon at bounding box center [1415, 402] width 11 height 15
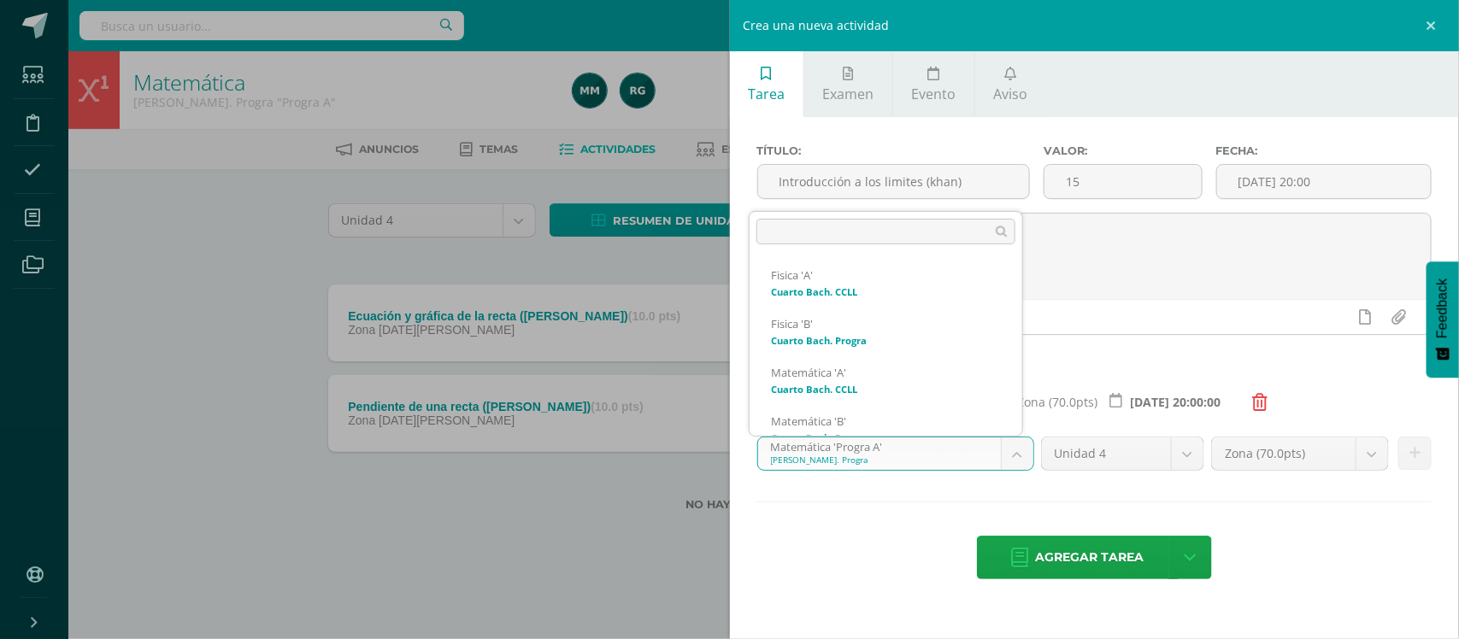
click at [1019, 472] on body "Estudiantes Disciplina Asistencia Mis cursos Archivos Soporte Centro de ayuda Ú…" at bounding box center [729, 283] width 1459 height 566
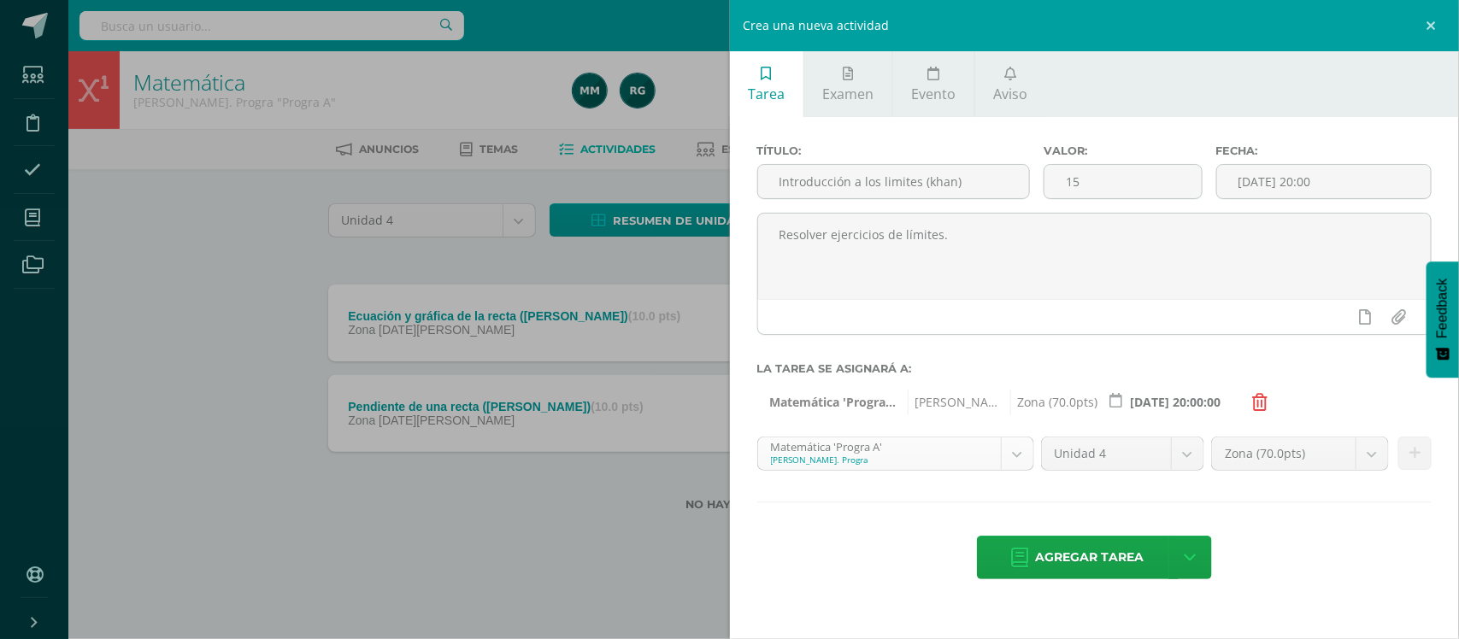
click at [1015, 462] on body "Estudiantes Disciplina Asistencia Mis cursos Archivos Soporte Centro de ayuda Ú…" at bounding box center [729, 283] width 1459 height 566
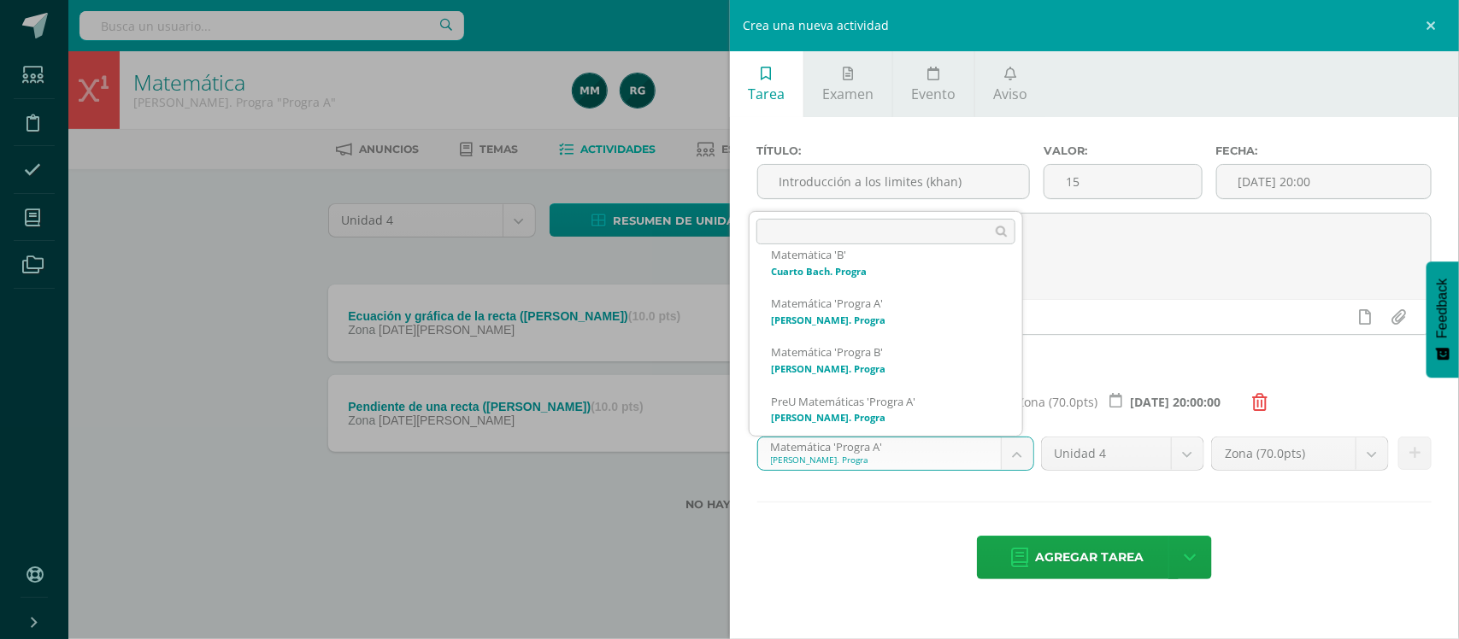
scroll to position [178, 0]
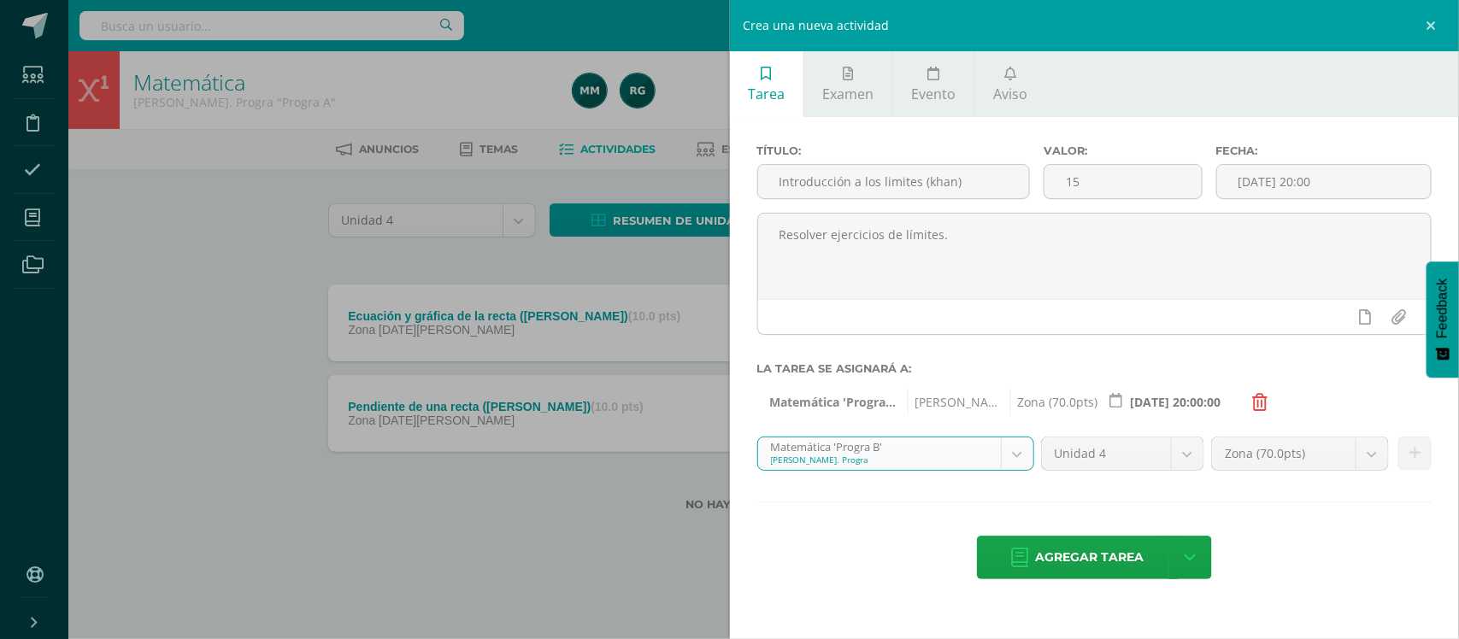
select select "93422"
click body "Estudiantes Disciplina Asistencia Mis cursos Archivos Soporte Centro de ayuda Ú…"
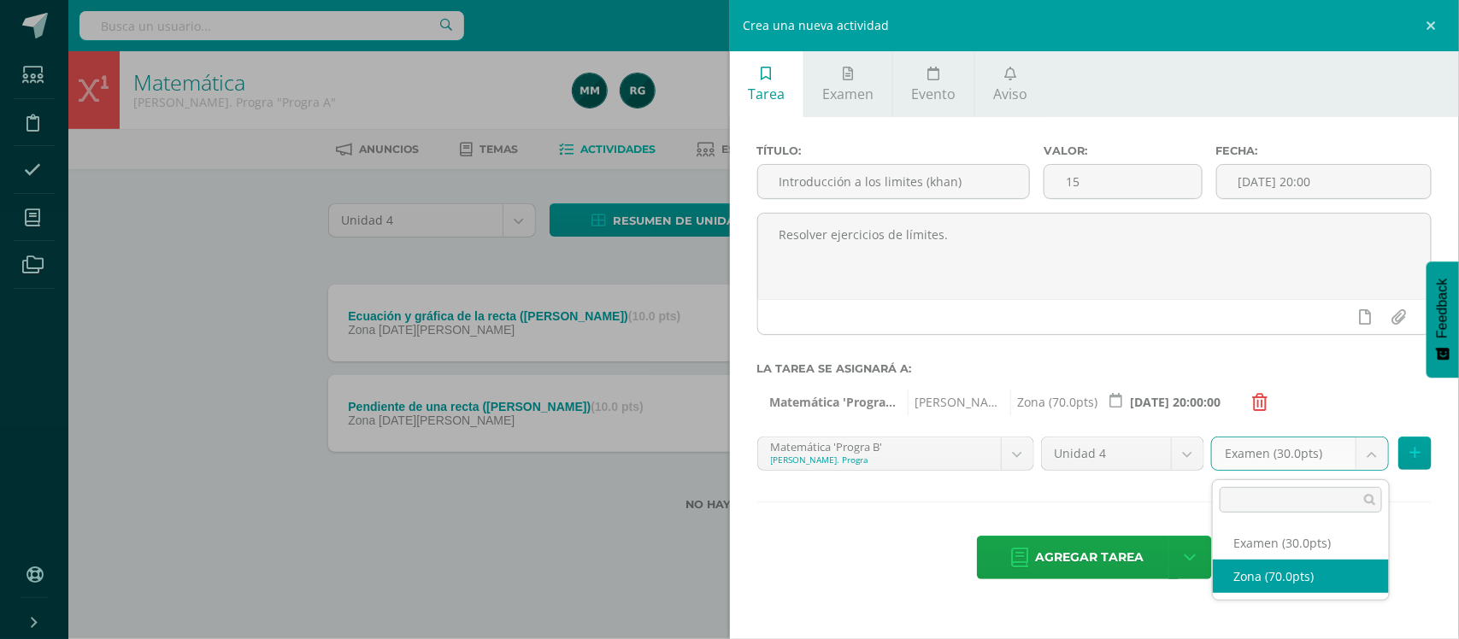
select select "106596"
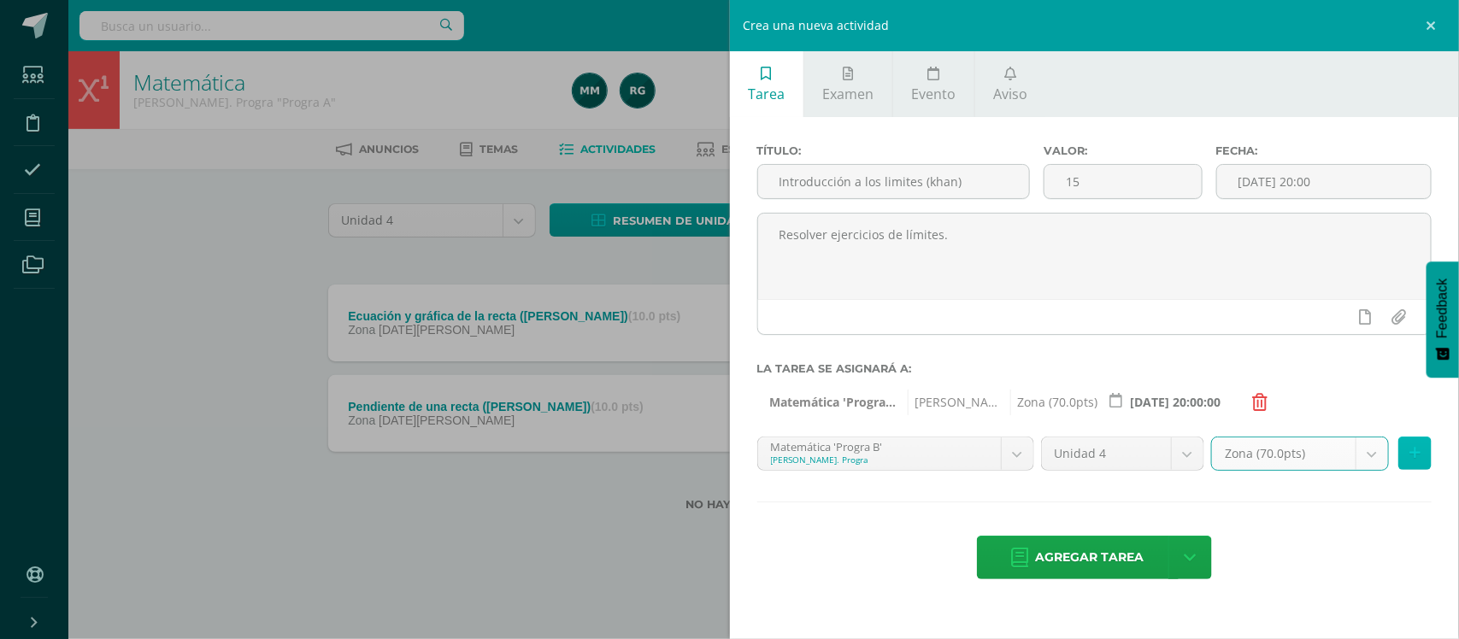
click icon
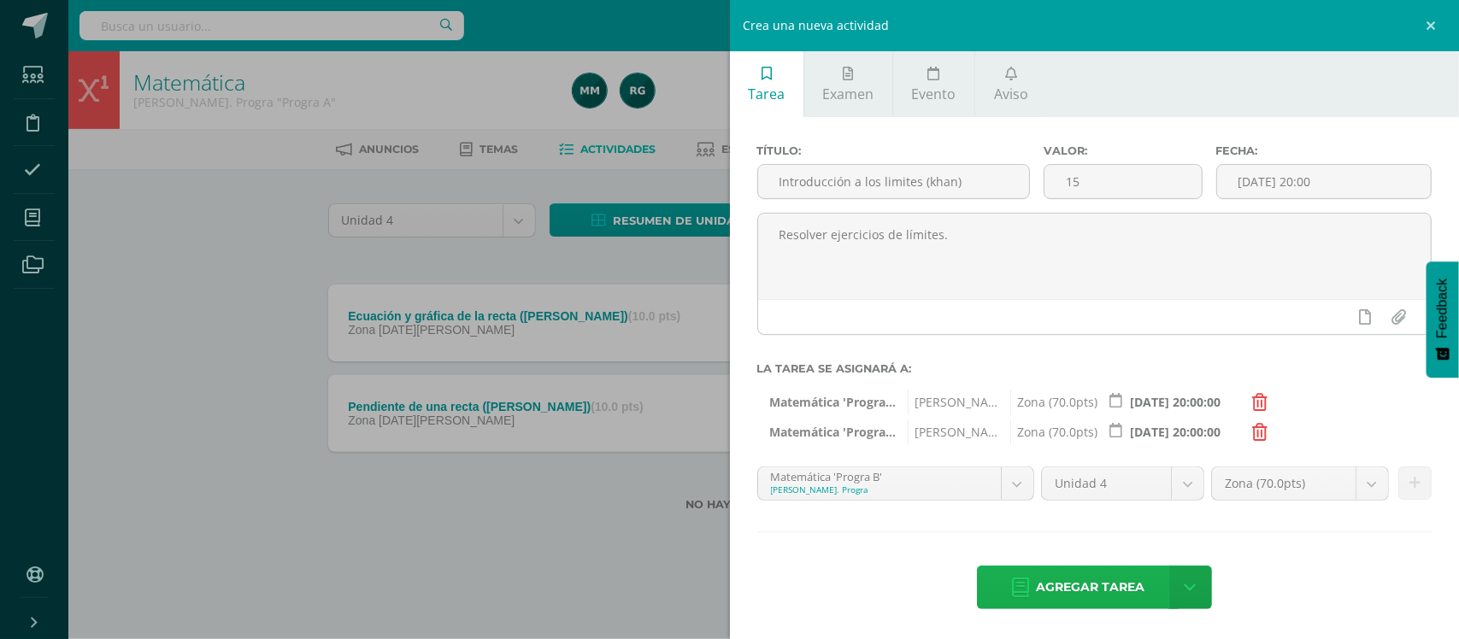
click span "Agregar tarea"
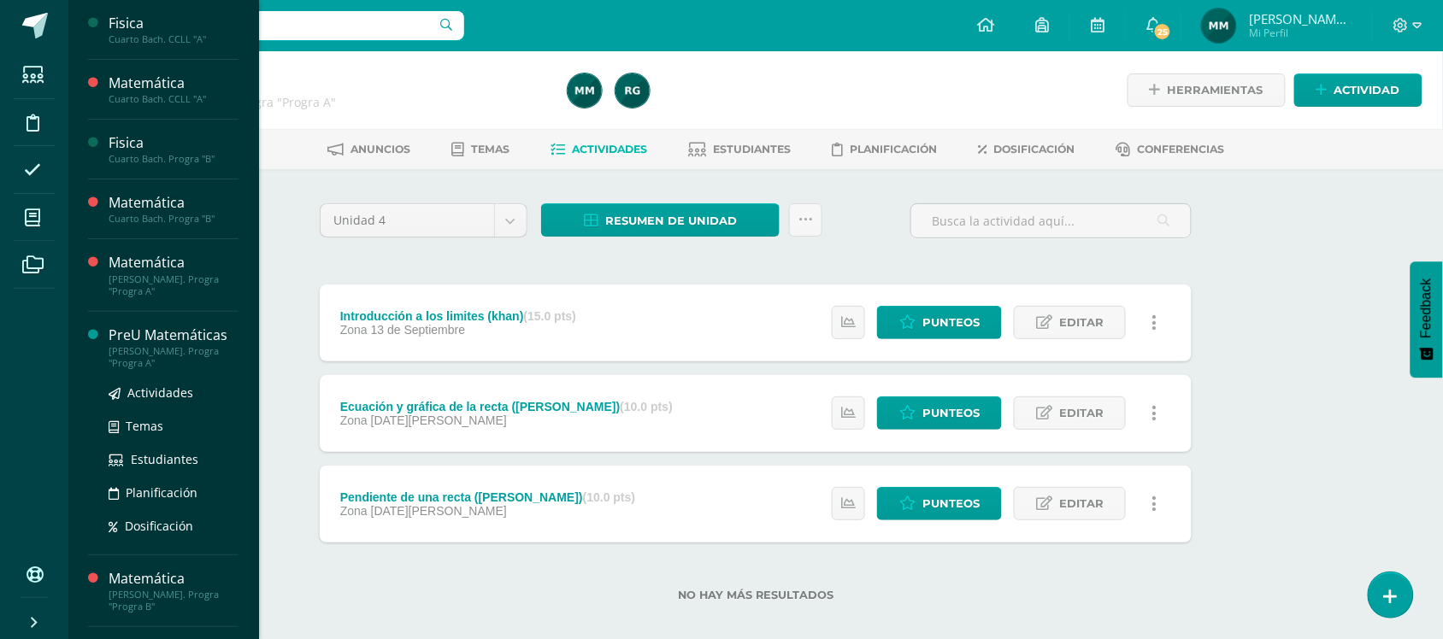
click at [150, 359] on div "[PERSON_NAME]. Progra "Progra A"" at bounding box center [174, 357] width 130 height 24
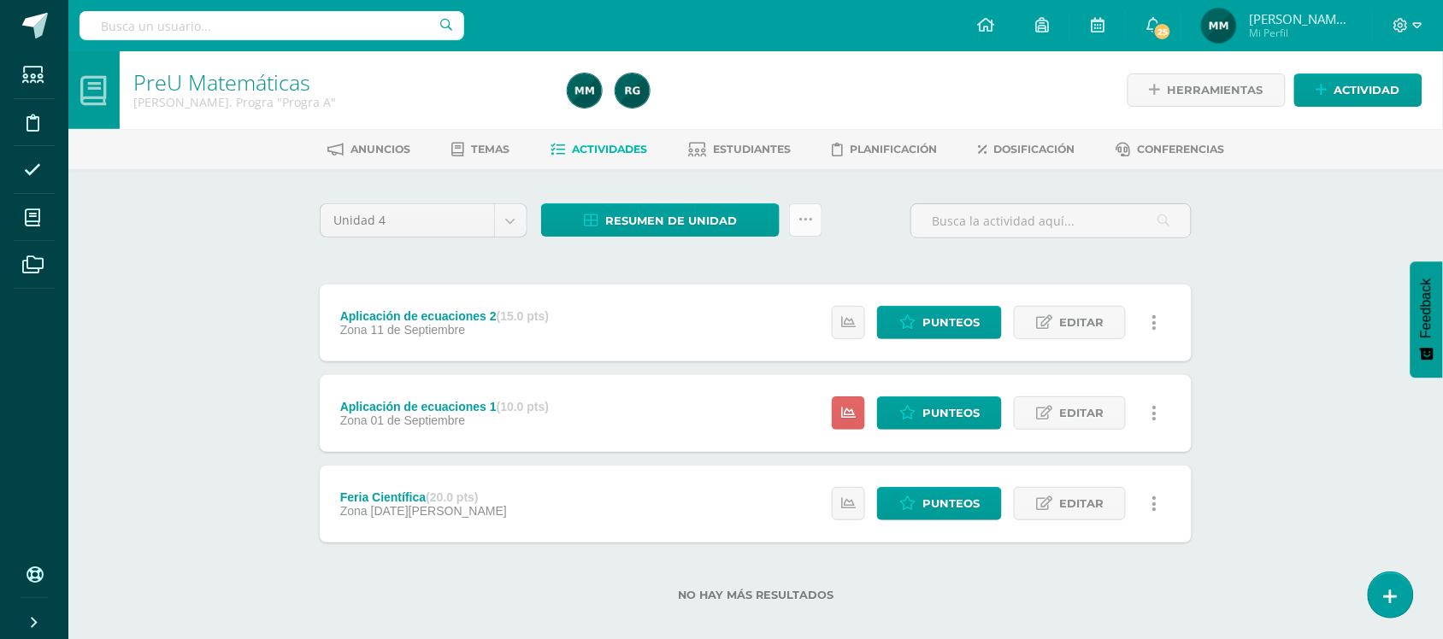
click at [810, 215] on icon at bounding box center [806, 220] width 15 height 15
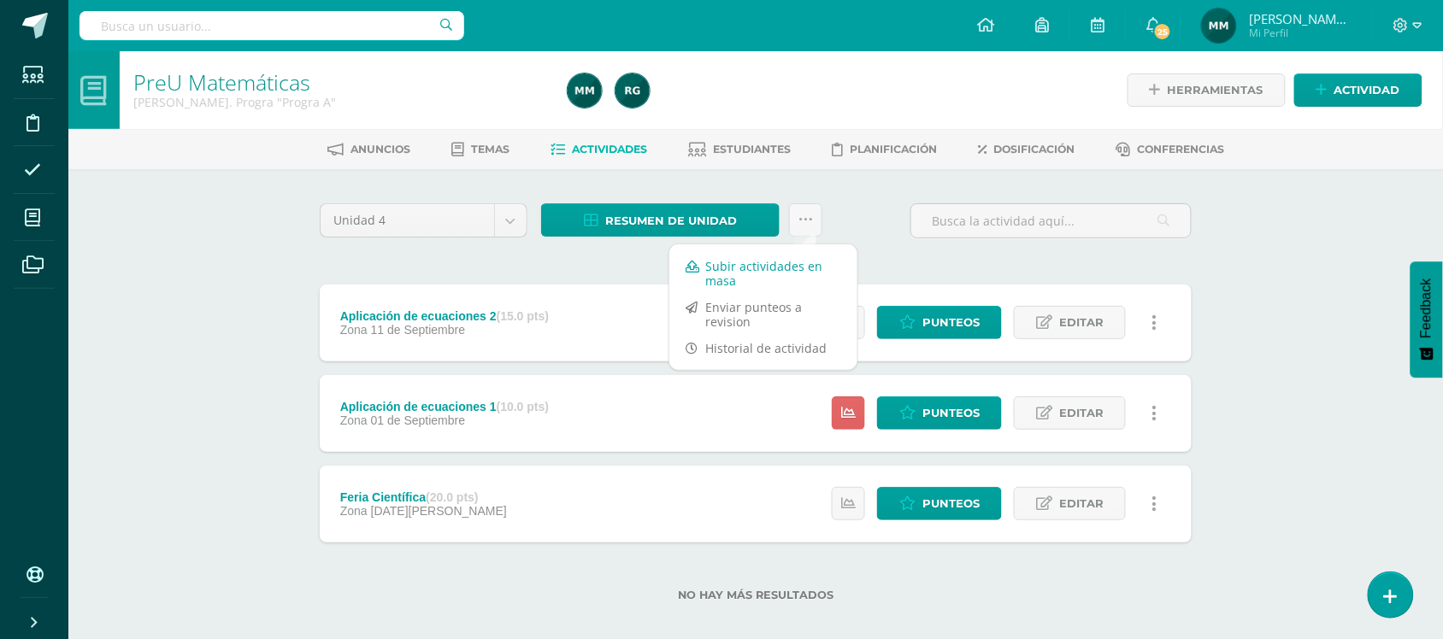
click at [768, 267] on link "Subir actividades en masa" at bounding box center [763, 273] width 188 height 41
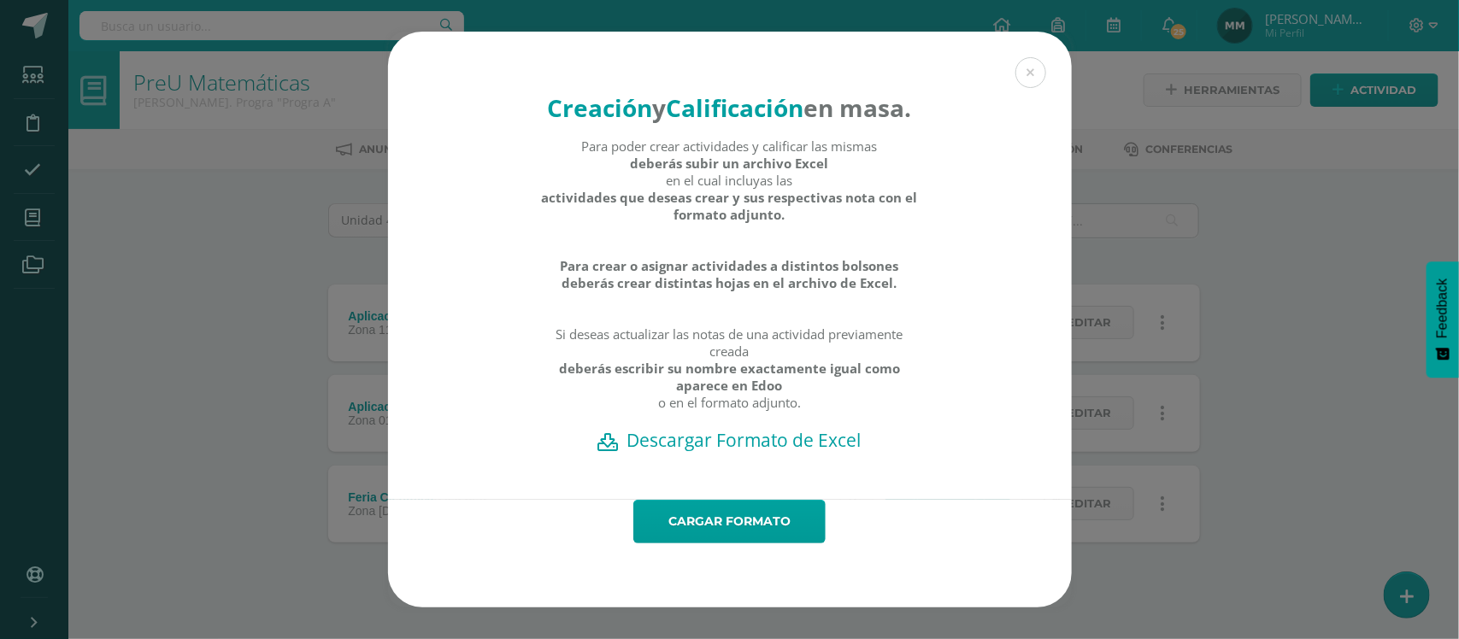
click at [711, 452] on h2 "Descargar Formato de Excel" at bounding box center [730, 440] width 624 height 24
click at [754, 452] on h2 "Descargar Formato de Excel" at bounding box center [730, 440] width 624 height 24
click at [728, 544] on link "Cargar formato" at bounding box center [730, 522] width 192 height 44
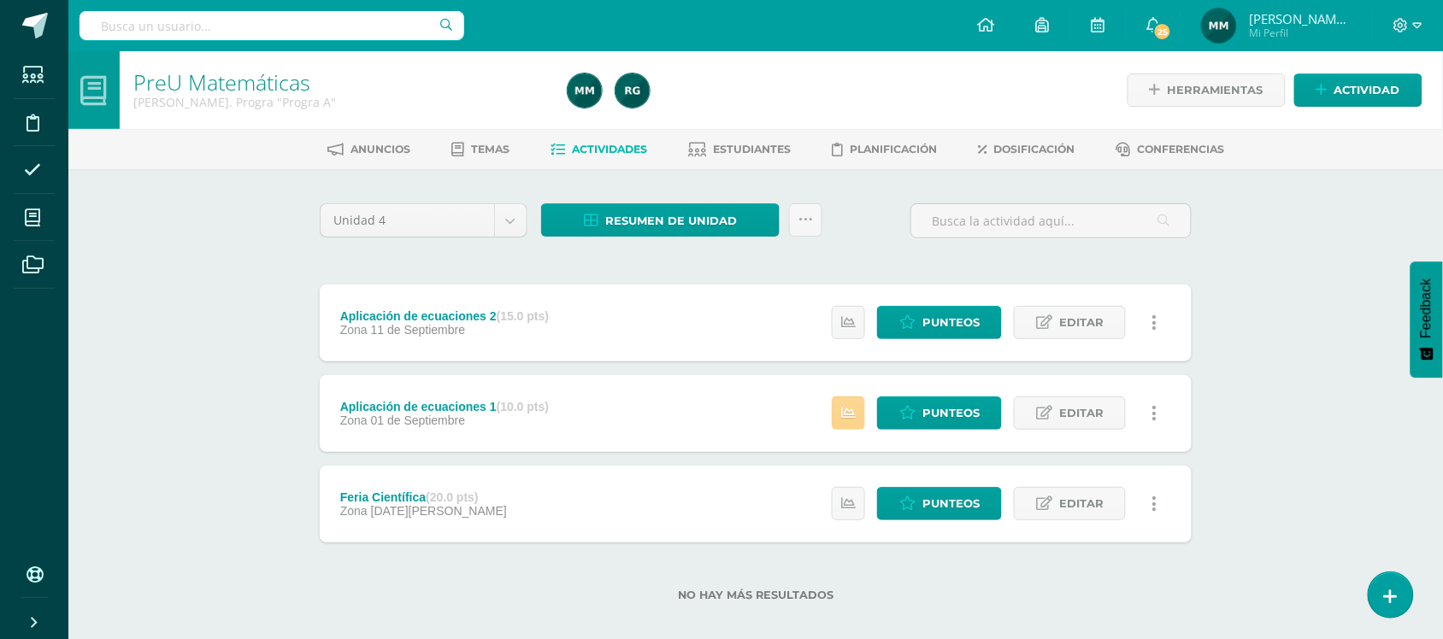
click at [849, 412] on icon at bounding box center [848, 413] width 15 height 15
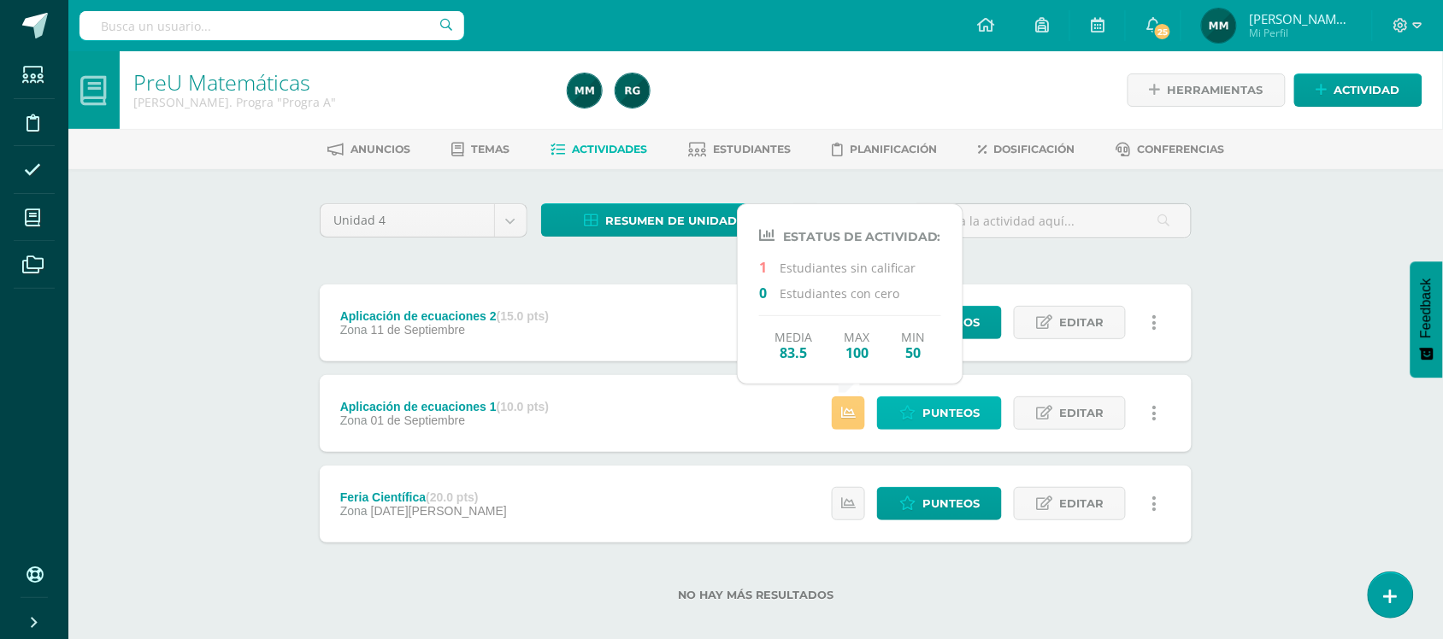
click at [977, 411] on span "Punteos" at bounding box center [950, 414] width 57 height 32
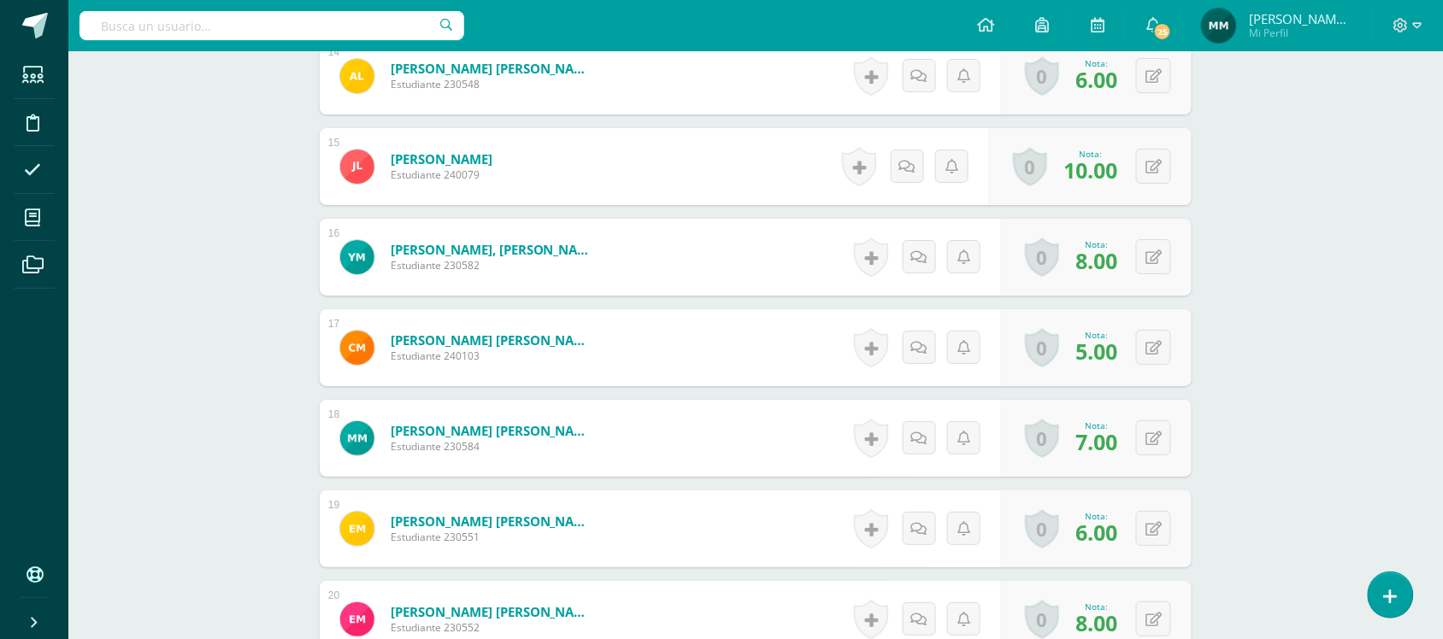
scroll to position [1750, 0]
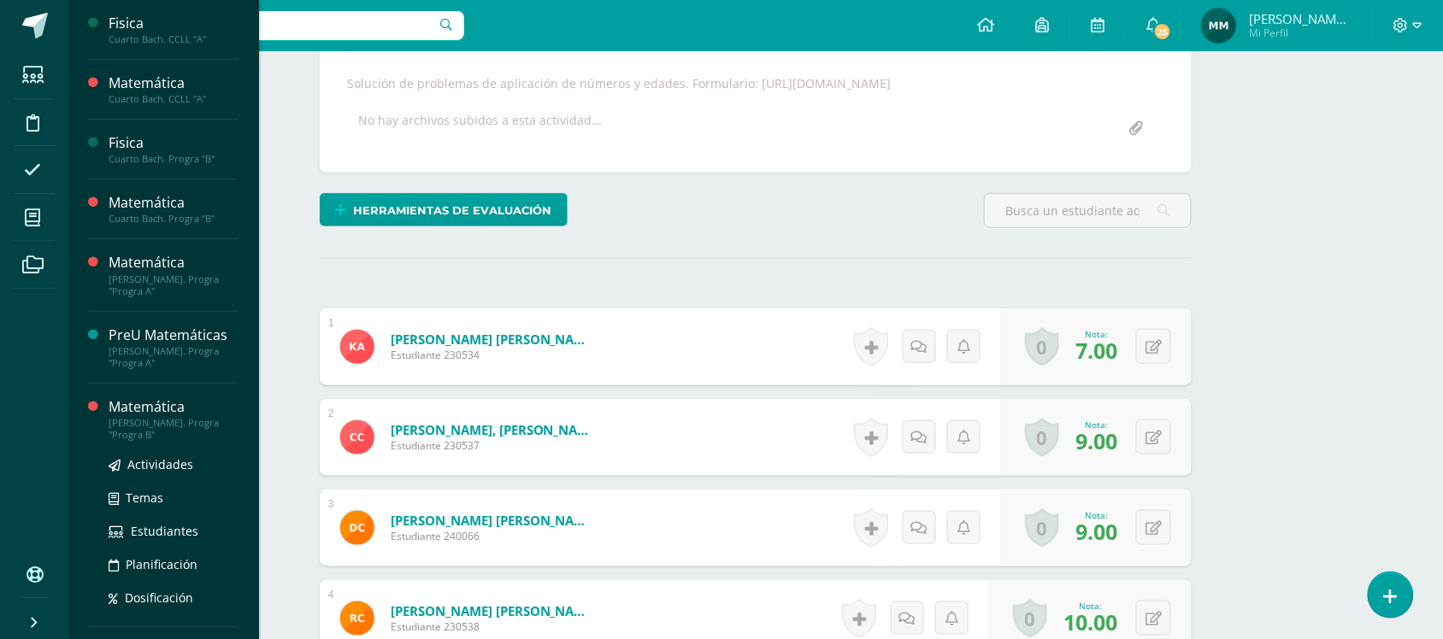
scroll to position [61, 0]
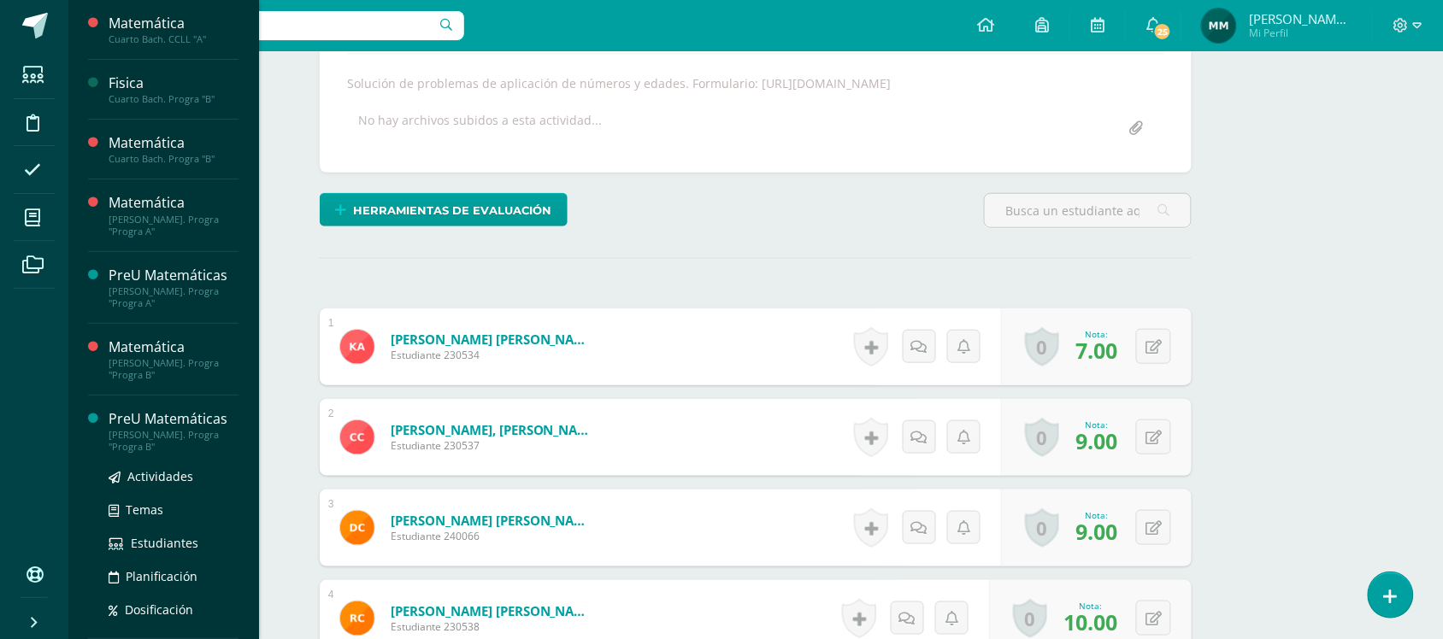
click at [147, 438] on div "[PERSON_NAME]. Progra "Progra B"" at bounding box center [174, 441] width 130 height 24
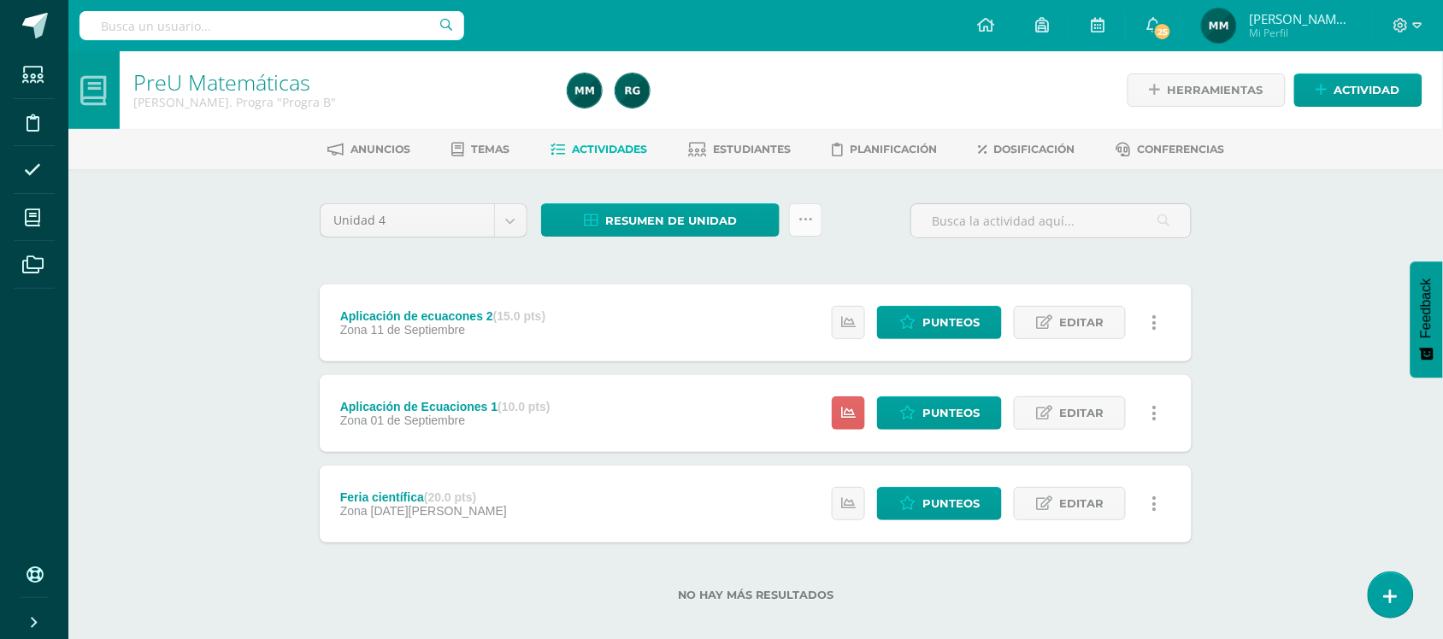
click at [800, 224] on icon at bounding box center [806, 220] width 15 height 15
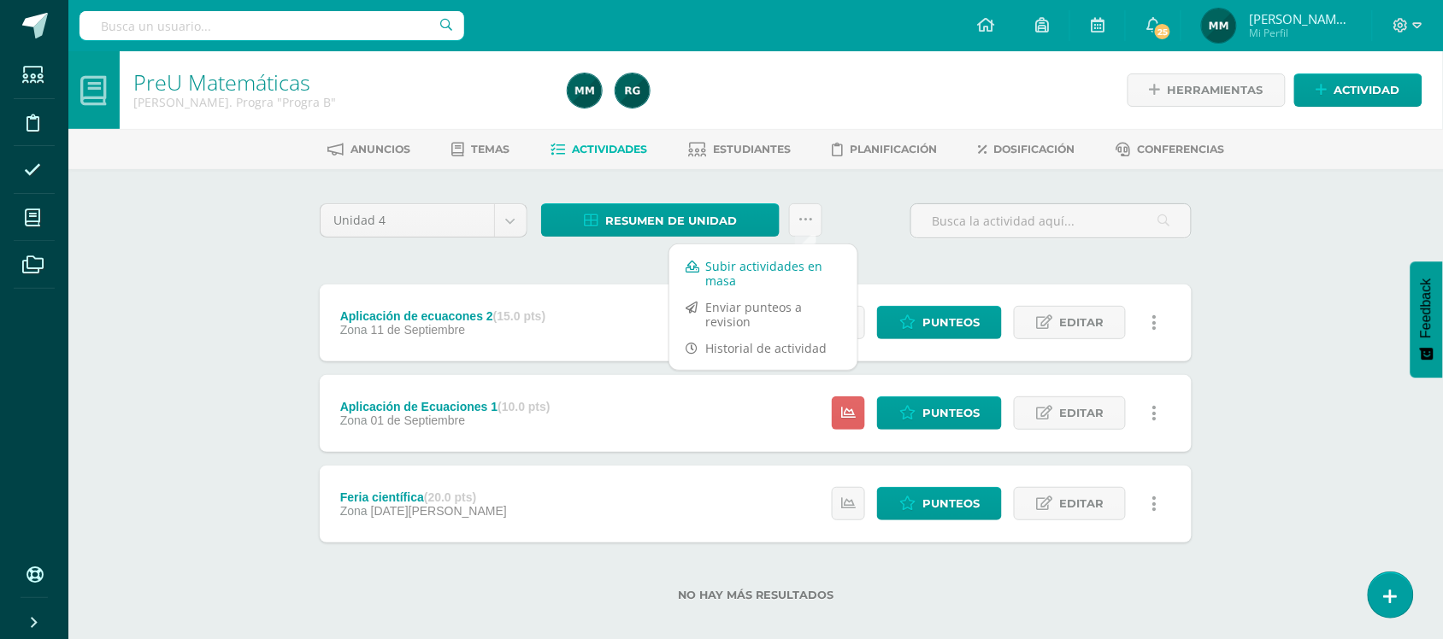
click at [763, 275] on link "Subir actividades en masa" at bounding box center [763, 273] width 188 height 41
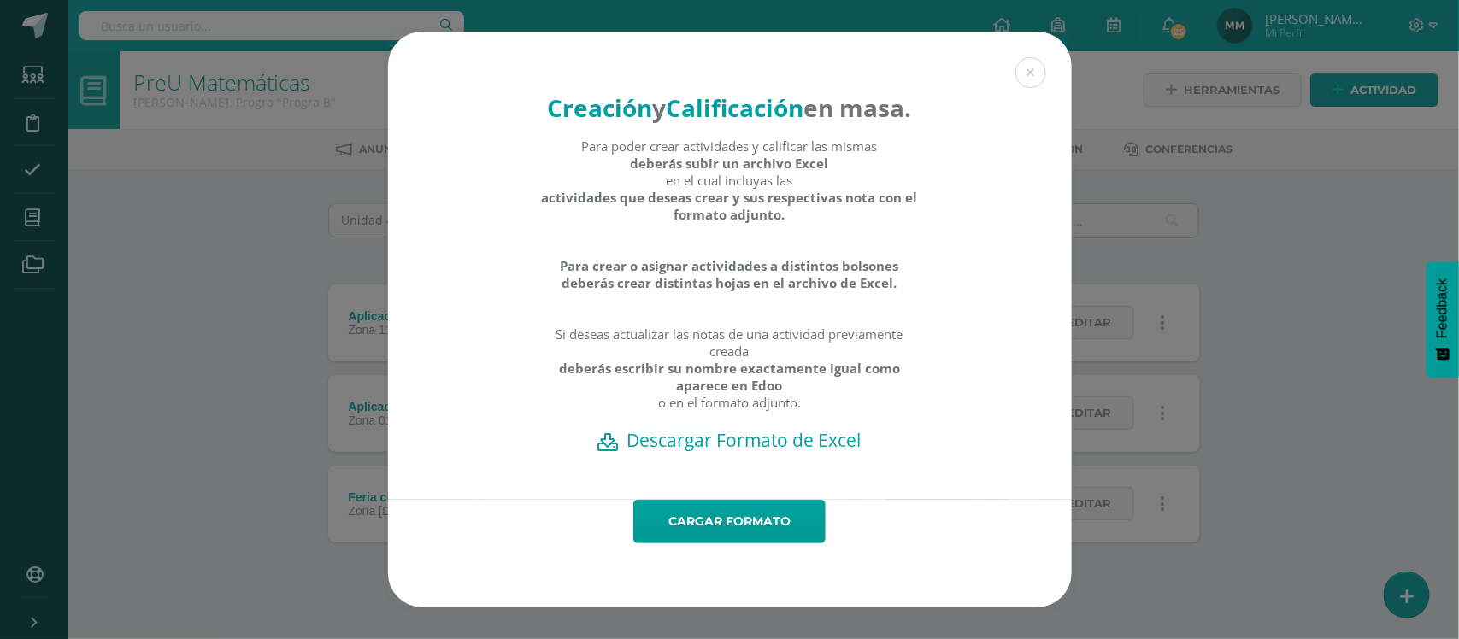
click at [697, 452] on h2 "Descargar Formato de Excel" at bounding box center [730, 440] width 624 height 24
